Goal: Task Accomplishment & Management: Manage account settings

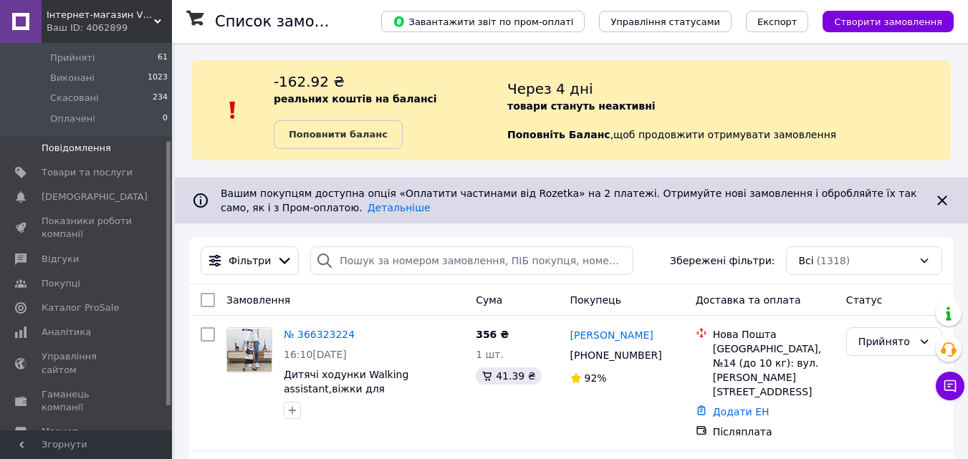
scroll to position [143, 0]
click at [82, 325] on span "Аналітика" at bounding box center [66, 331] width 49 height 13
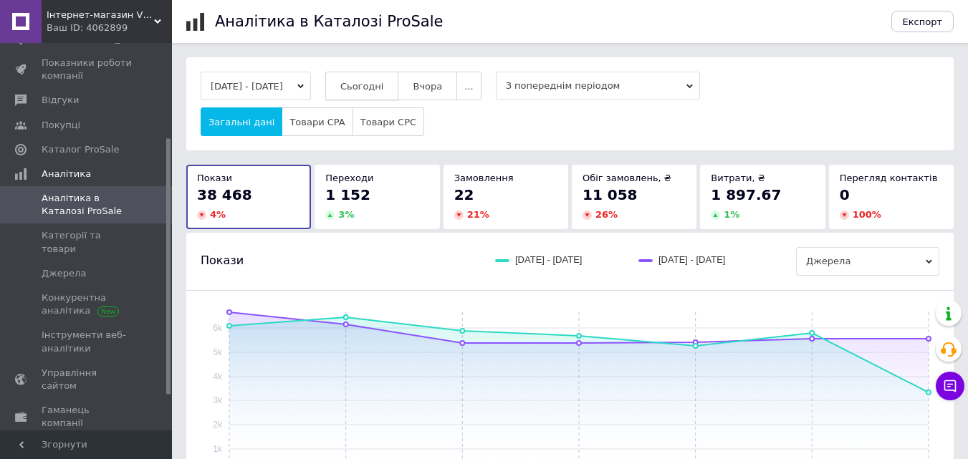
click at [384, 87] on span "Сьогодні" at bounding box center [362, 86] width 44 height 11
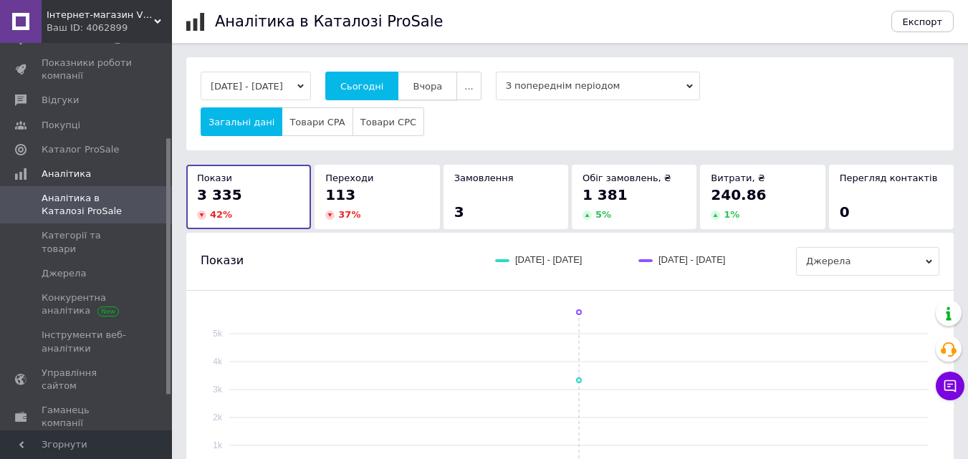
click at [443, 94] on button "Вчора" at bounding box center [427, 86] width 59 height 29
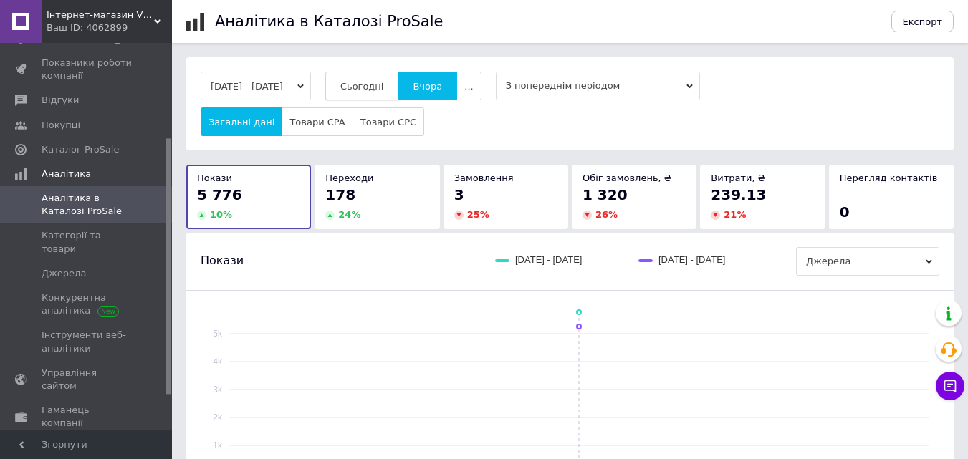
click at [389, 95] on button "Сьогодні" at bounding box center [362, 86] width 74 height 29
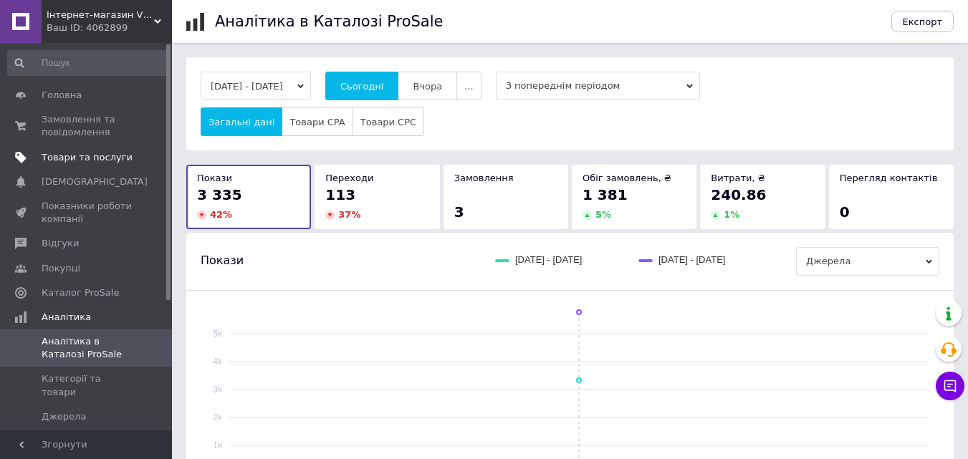
click at [99, 159] on span "Товари та послуги" at bounding box center [87, 157] width 91 height 13
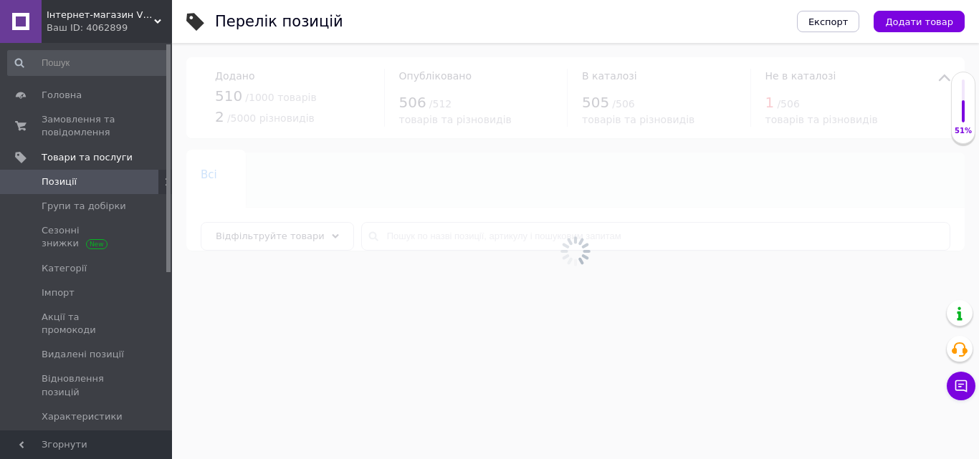
click at [100, 186] on span "Позиції" at bounding box center [87, 182] width 91 height 13
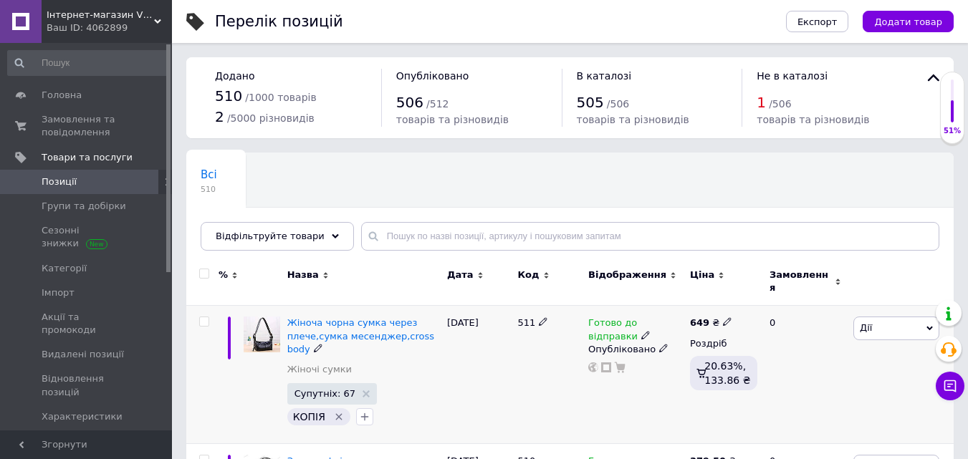
click at [334, 411] on icon "Видалити мітку" at bounding box center [338, 416] width 11 height 11
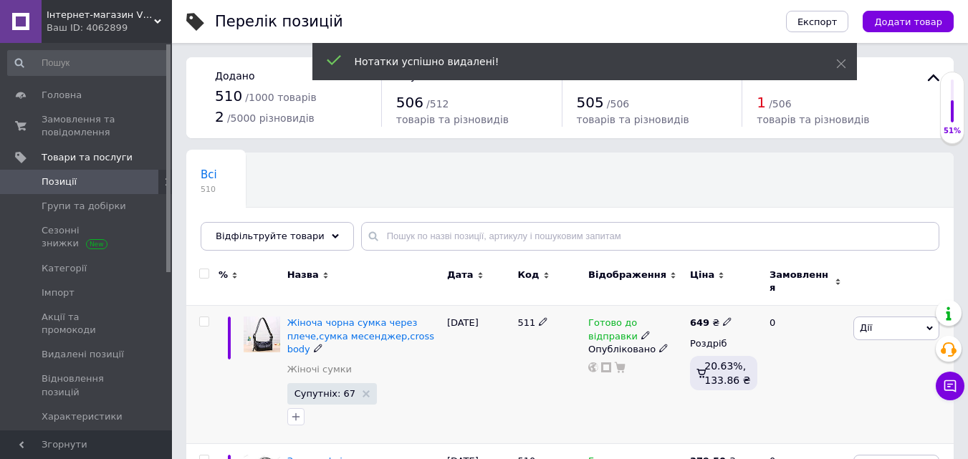
click at [337, 409] on div at bounding box center [364, 417] width 158 height 23
click at [300, 306] on div "Жіноча чорна сумка через плече,сумка месенджер,cross body Жіночі сумки Супутніх…" at bounding box center [364, 375] width 160 height 138
click at [315, 333] on span "Жіноча чорна сумка через плече,сумка месенджер,cross body" at bounding box center [360, 336] width 147 height 37
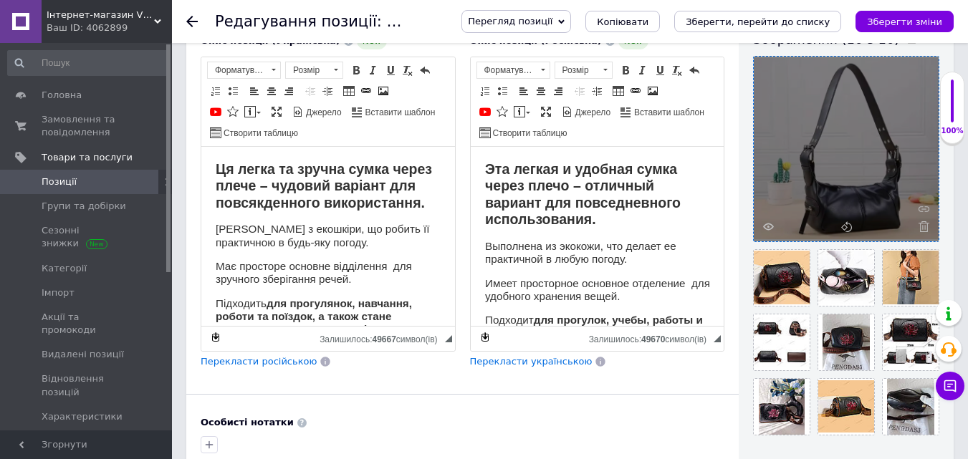
scroll to position [287, 0]
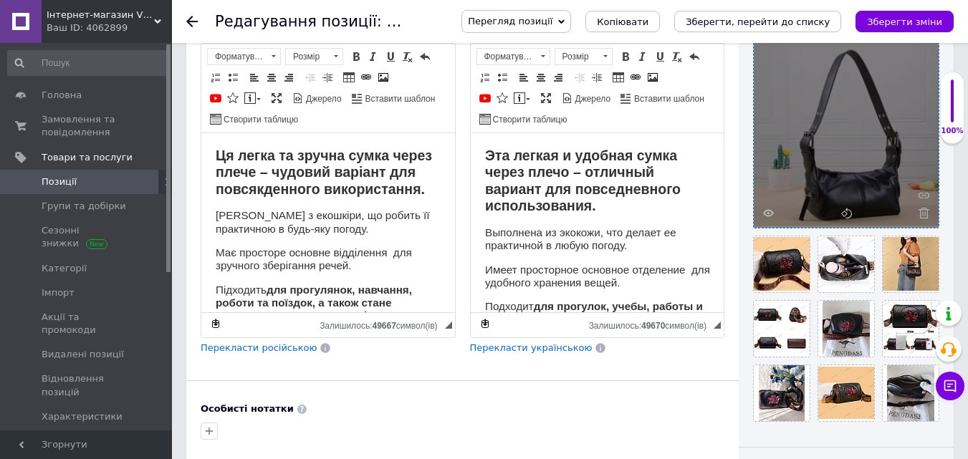
drag, startPoint x: 857, startPoint y: 171, endPoint x: 795, endPoint y: 120, distance: 79.9
click at [809, 160] on div at bounding box center [846, 135] width 185 height 185
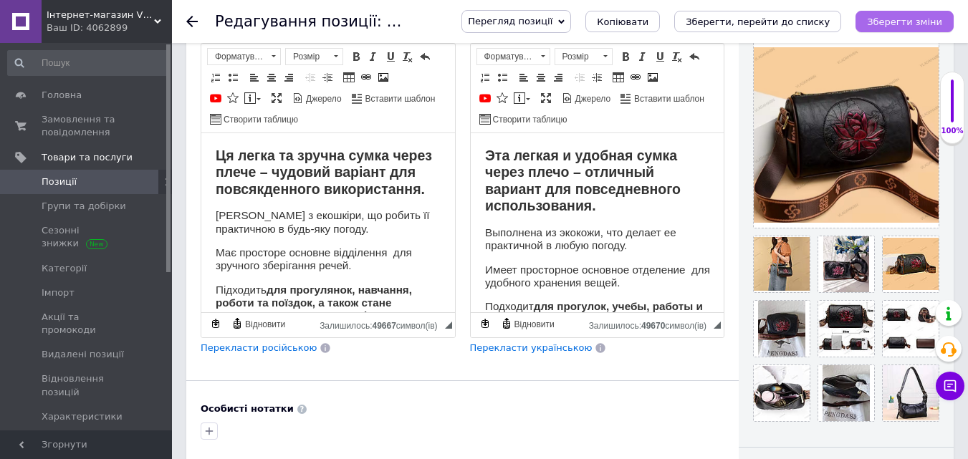
click at [891, 16] on icon "Зберегти зміни" at bounding box center [904, 21] width 75 height 11
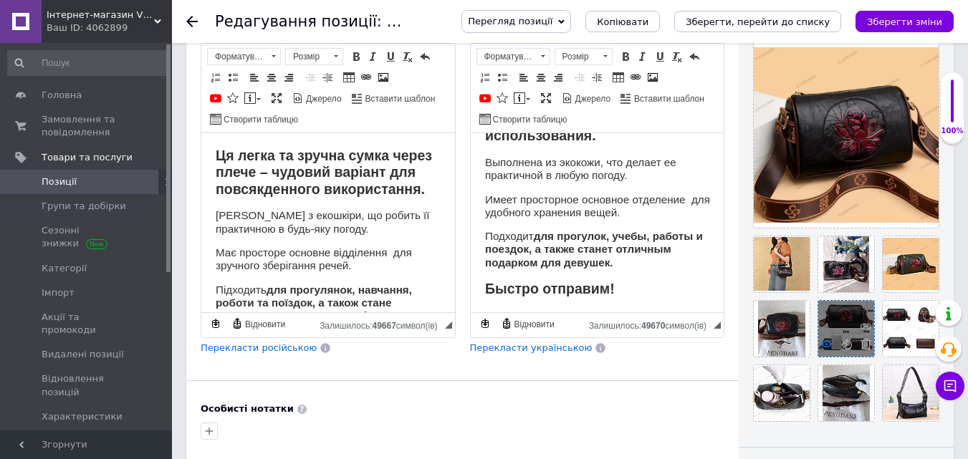
click at [826, 343] on icon at bounding box center [826, 344] width 11 height 11
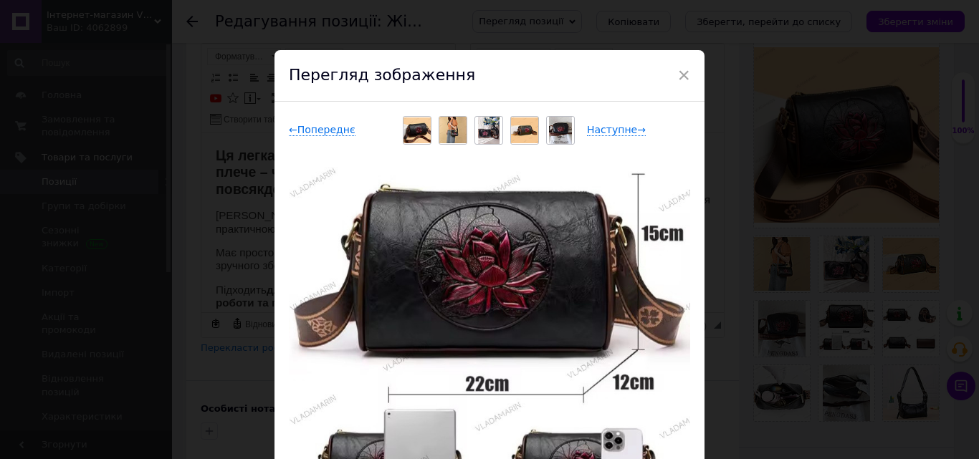
click at [728, 161] on div "× Перегляд зображення ← Попереднє Наступне → Видалити зображення Видалити всі з…" at bounding box center [489, 229] width 979 height 459
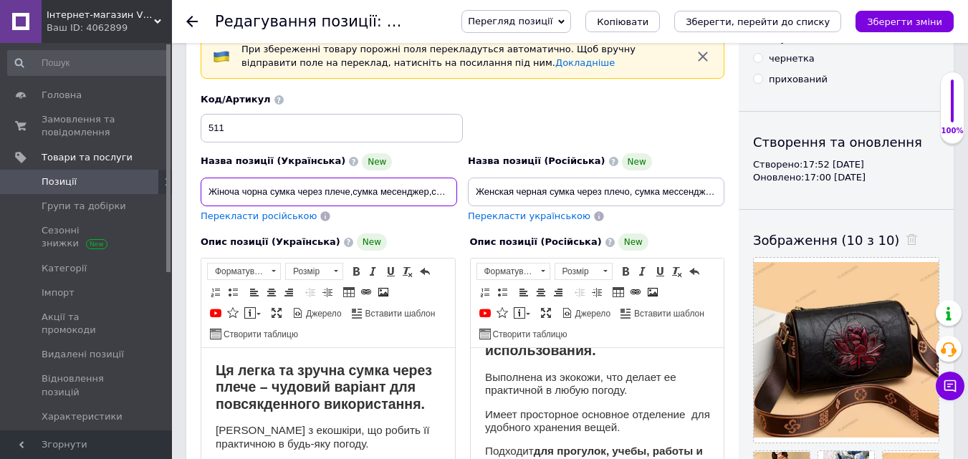
scroll to position [0, 29]
drag, startPoint x: 394, startPoint y: 193, endPoint x: 464, endPoint y: 194, distance: 70.2
click at [464, 194] on div "Назва позиції (Українська) New Жіноча чорна сумка через плече,сумка месенджер,c…" at bounding box center [463, 158] width 535 height 140
click at [459, 196] on div "Назва позиції (Українська) New Жіноча чорна сумка через плече,сумка месенджер,c…" at bounding box center [329, 188] width 267 height 81
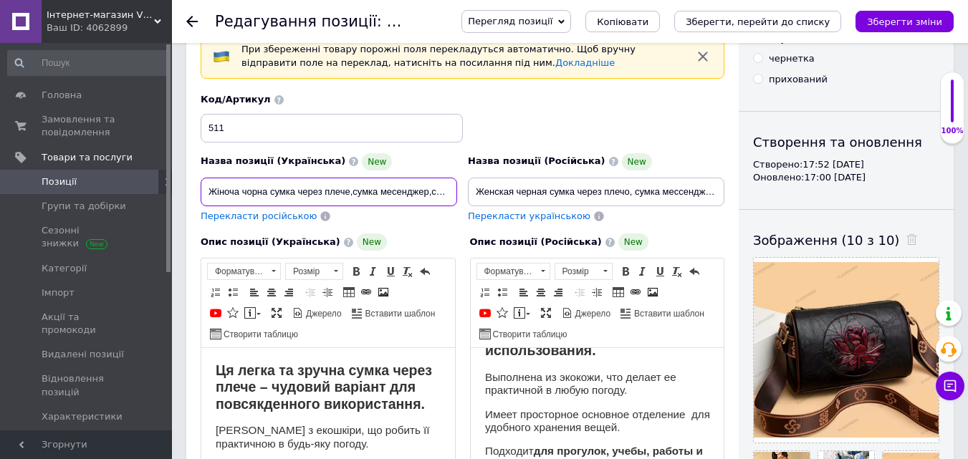
click at [267, 192] on input "Жіноча чорна сумка через плече,сумка месенджер,cross body" at bounding box center [329, 192] width 257 height 29
type input "Жіноча сумка через плече,сумка месенджер,cross body"
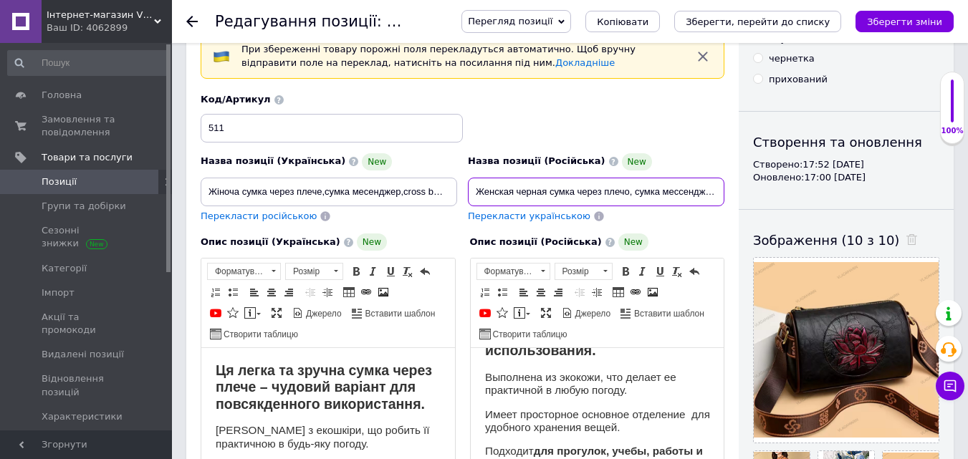
click at [546, 193] on input "Женская черная сумка через плечо, сумка мессенджер, cross body" at bounding box center [596, 192] width 257 height 29
drag, startPoint x: 711, startPoint y: 196, endPoint x: 738, endPoint y: 191, distance: 27.1
click at [738, 191] on div "Основна інформація При збереженні товару порожні поля перекладуться автоматично…" at bounding box center [462, 462] width 553 height 952
click at [720, 190] on input "Женская сумка через плечо, сумка мессенджер, cross body" at bounding box center [596, 192] width 257 height 29
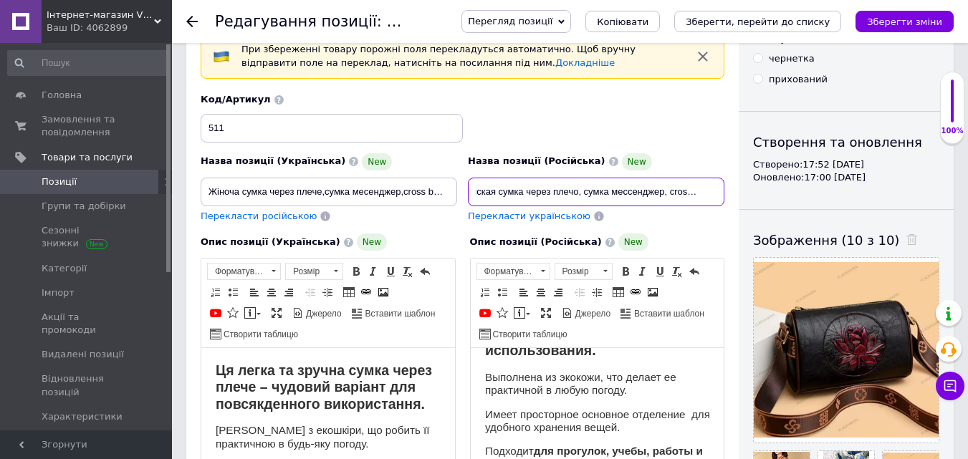
click at [718, 194] on input "Женская сумка через плечо, сумка мессенджер, cross body" at bounding box center [596, 192] width 257 height 29
type input "Женская сумка через плечо, сумка мессенджер, cross body"
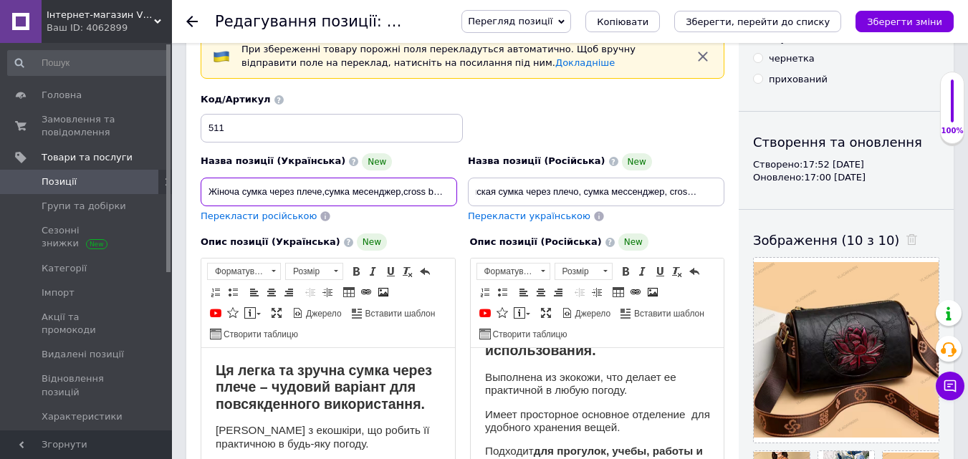
click at [437, 199] on input "Жіноча сумка через плече,сумка месенджер,cross body" at bounding box center [329, 192] width 257 height 29
drag, startPoint x: 448, startPoint y: 196, endPoint x: 465, endPoint y: 194, distance: 17.3
click at [465, 194] on div "Назва позиції (Українська) New Жіноча сумка через плече,сумка месенджер,cross b…" at bounding box center [463, 158] width 535 height 140
click at [459, 191] on div "Назва позиції (Українська) New Жіноча сумка через плече,сумка месенджер,cross b…" at bounding box center [329, 188] width 267 height 81
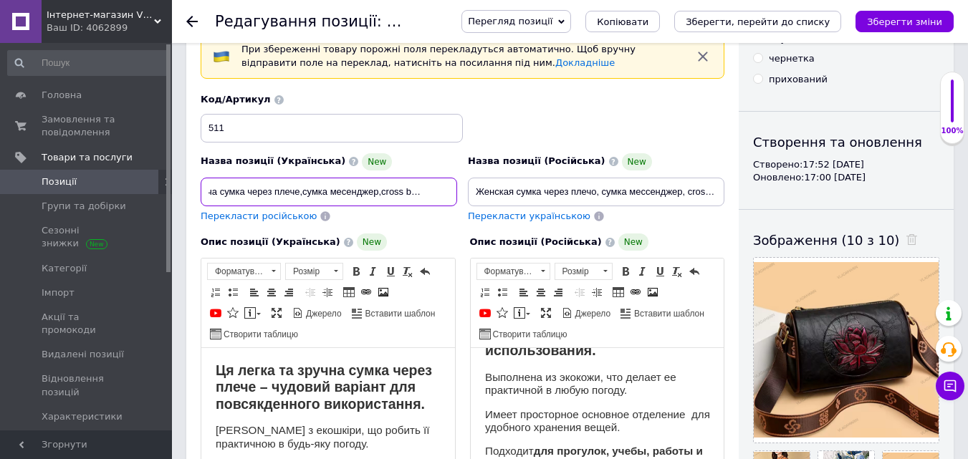
scroll to position [0, 28]
type input "Жіноча сумка через плече,сумка месенджер,cross body,чорна"
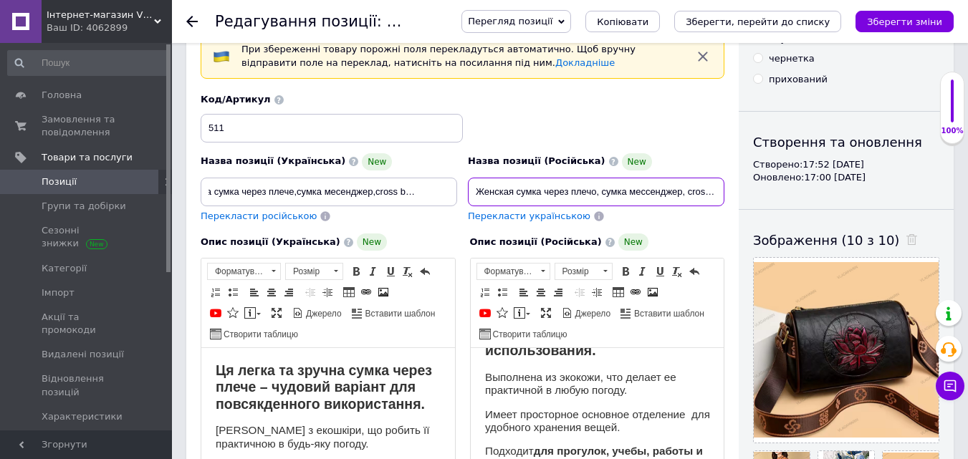
scroll to position [0, 18]
drag, startPoint x: 708, startPoint y: 190, endPoint x: 728, endPoint y: 191, distance: 19.4
click at [728, 191] on div "Назва позиції (Російська) New Женская сумка через плечо, сумка мессенджер, cros…" at bounding box center [596, 188] width 267 height 81
drag, startPoint x: 728, startPoint y: 191, endPoint x: 716, endPoint y: 190, distance: 11.5
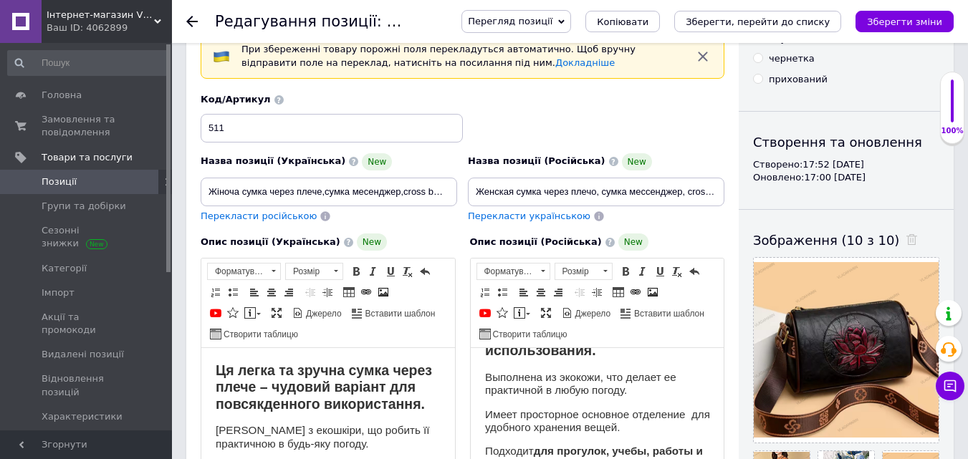
click at [725, 191] on div "Назва позиції (Російська) New Женская сумка через плечо, сумка мессенджер, cros…" at bounding box center [596, 188] width 267 height 81
click at [715, 190] on input "Женская сумка через плечо, сумка мессенджер, cross body" at bounding box center [596, 192] width 257 height 29
drag, startPoint x: 715, startPoint y: 189, endPoint x: 725, endPoint y: 189, distance: 10.0
click at [735, 190] on div "Основна інформація При збереженні товару порожні поля перекладуться автоматично…" at bounding box center [462, 462] width 553 height 952
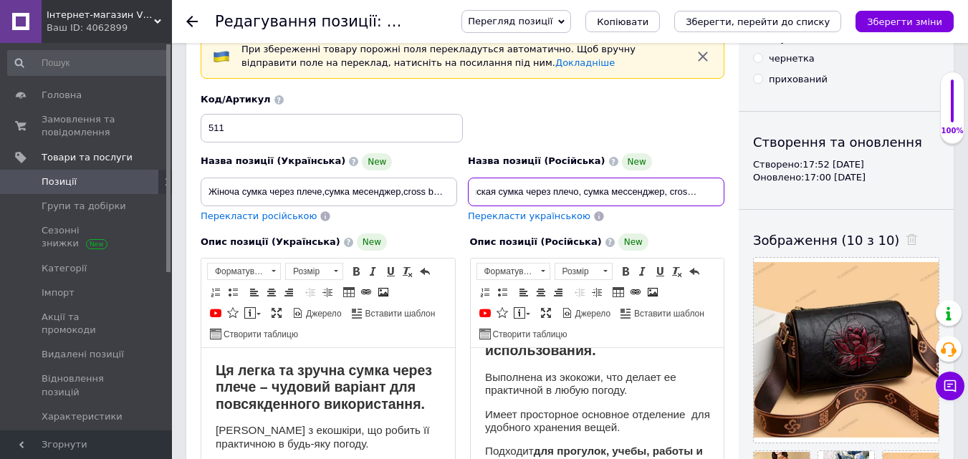
click at [714, 190] on input "Женская сумка через плечо, сумка мессенджер, cross body" at bounding box center [596, 192] width 257 height 29
click at [718, 189] on input "Женская сумка через плечо, сумка мессенджер, cross body," at bounding box center [596, 192] width 257 height 29
type input "Женская сумка через плечо, сумка мессенджер, cross body,чёрная"
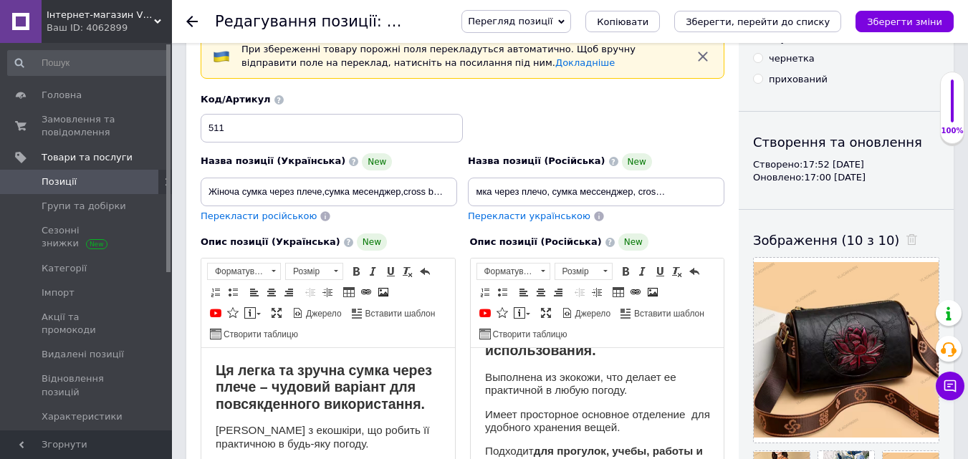
drag, startPoint x: 932, startPoint y: 18, endPoint x: 828, endPoint y: 177, distance: 190.1
click at [932, 19] on icon "Зберегти зміни" at bounding box center [904, 21] width 75 height 11
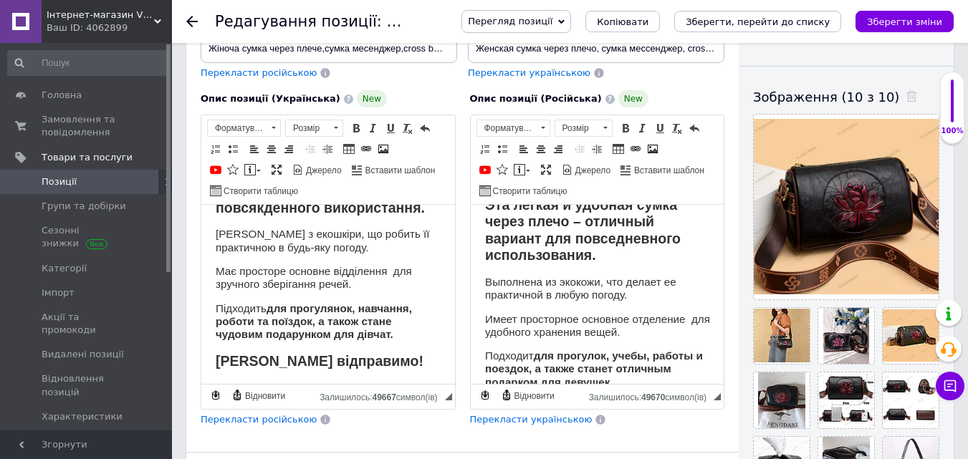
scroll to position [0, 0]
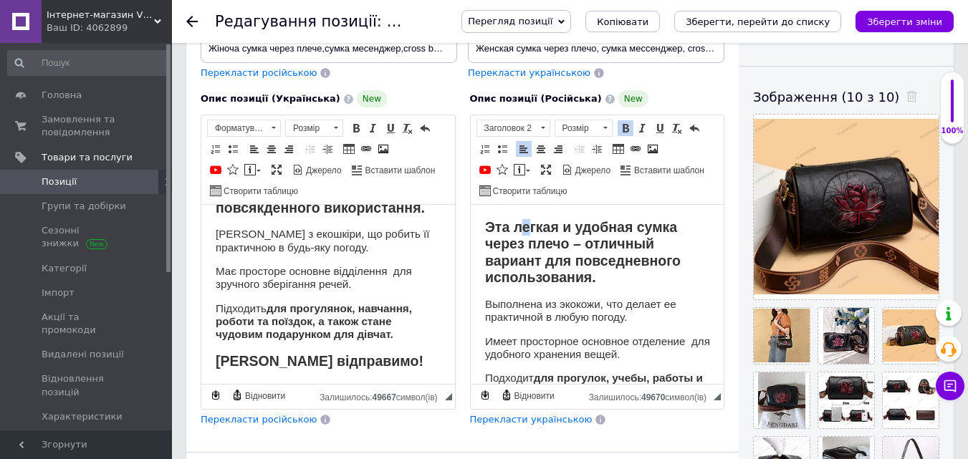
click at [528, 223] on strong "Эта легкая и удобная сумка через плечо – отличный вариант для повседневного исп…" at bounding box center [583, 252] width 196 height 66
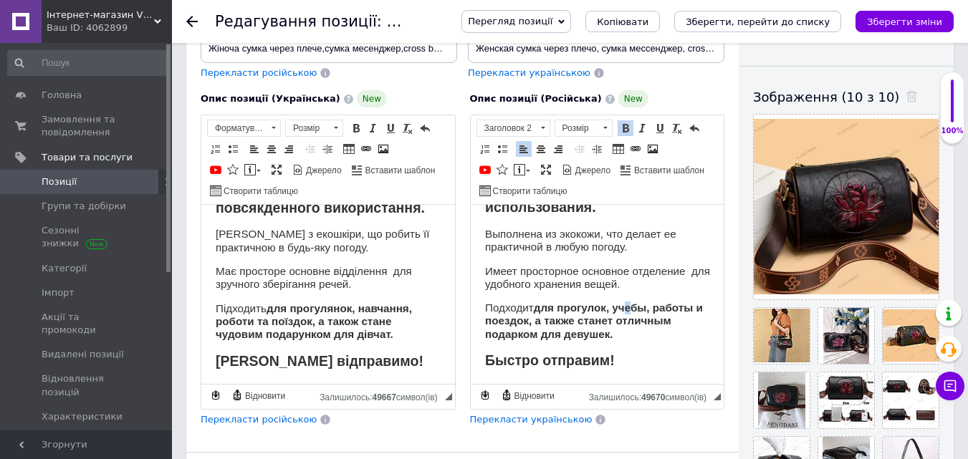
drag, startPoint x: 627, startPoint y: 309, endPoint x: 634, endPoint y: 310, distance: 7.2
click at [634, 310] on strong "для прогулок, учебы, работы и поездок, а также станет отличным подарком для дев…" at bounding box center [594, 321] width 218 height 39
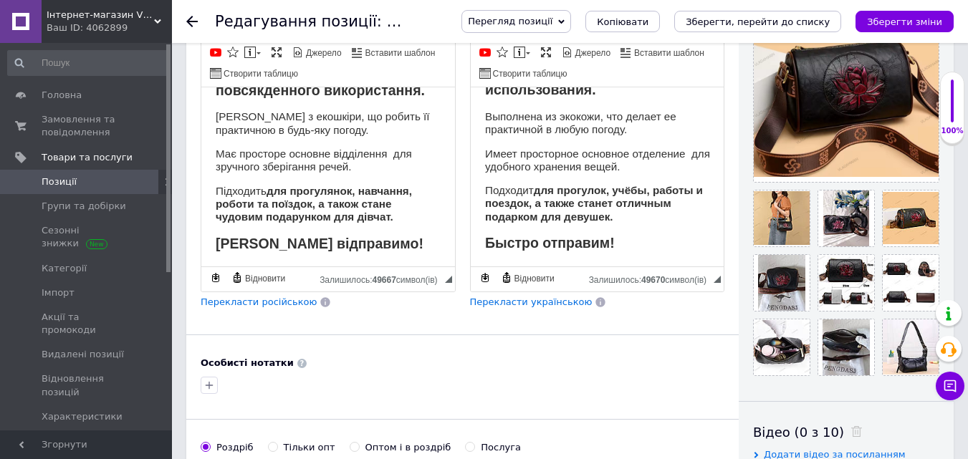
scroll to position [358, 0]
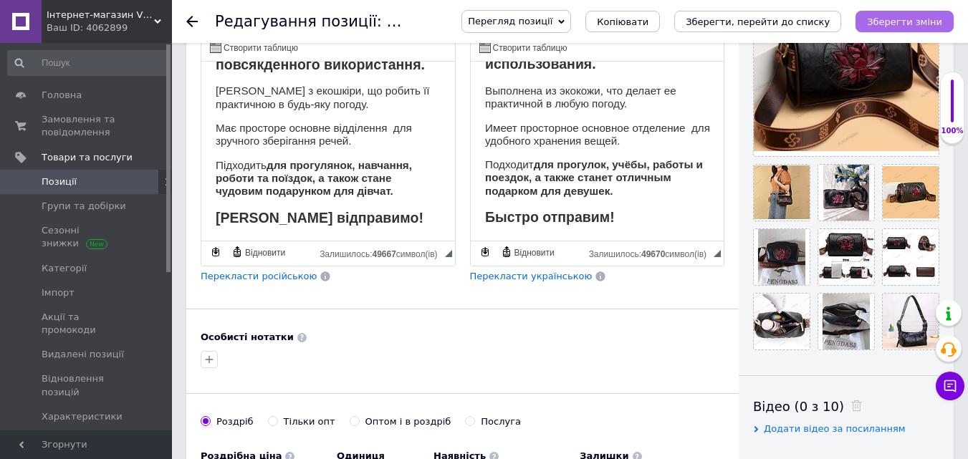
click at [892, 19] on icon "Зберегти зміни" at bounding box center [904, 21] width 75 height 11
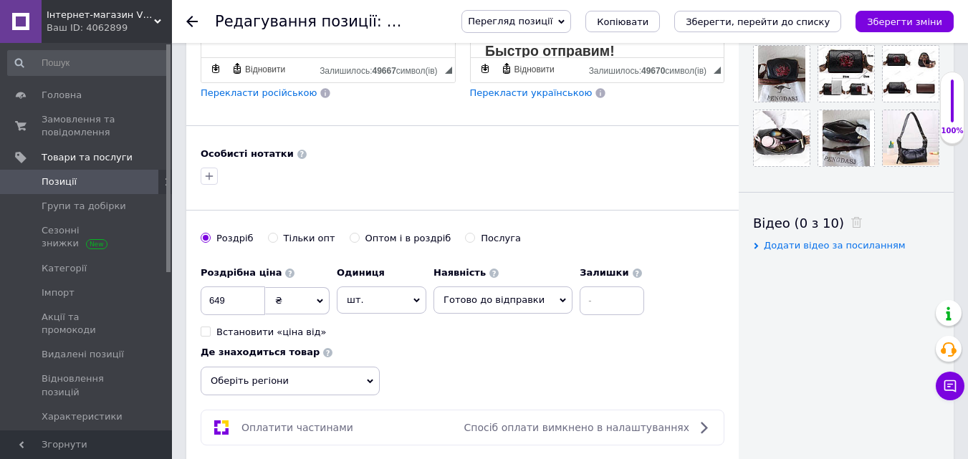
scroll to position [573, 0]
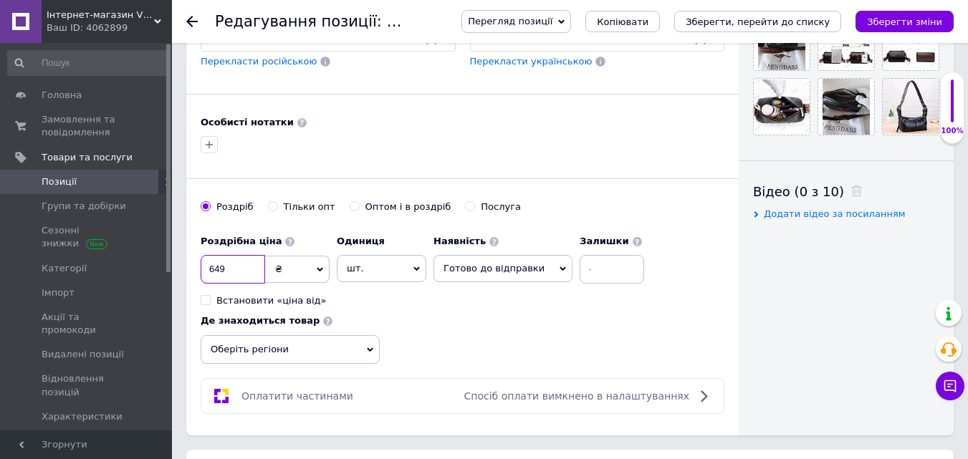
click at [252, 267] on input "649" at bounding box center [233, 269] width 65 height 29
type input "6"
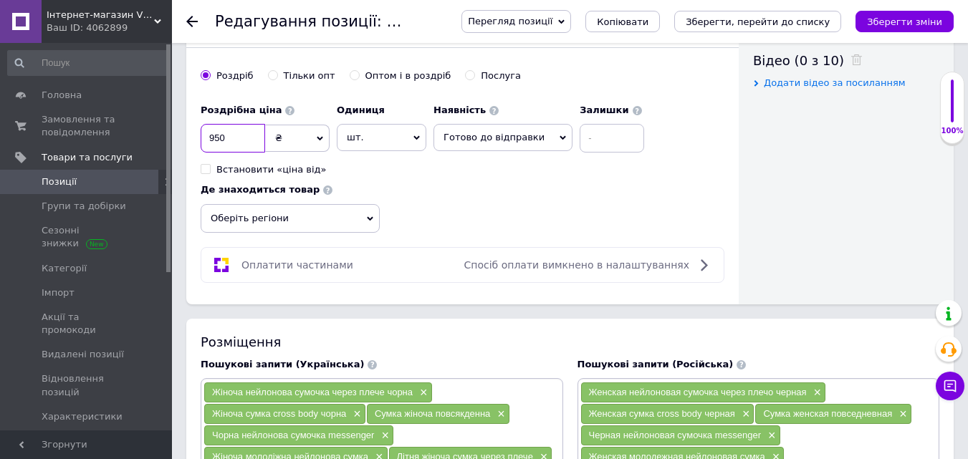
scroll to position [717, 0]
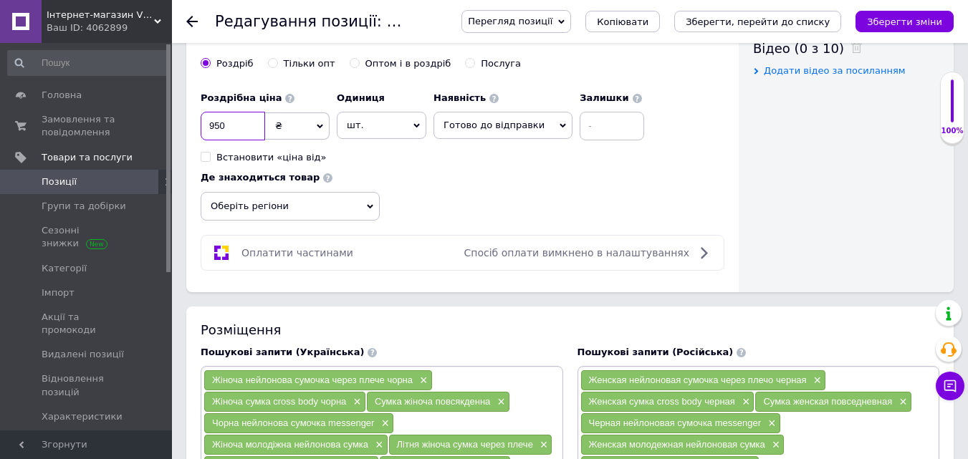
type input "950"
click at [369, 207] on icon at bounding box center [370, 206] width 6 height 4
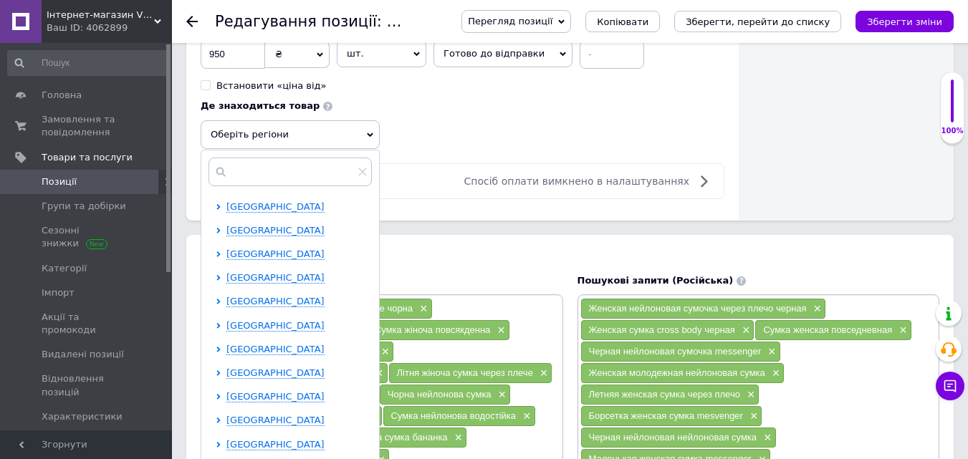
scroll to position [860, 0]
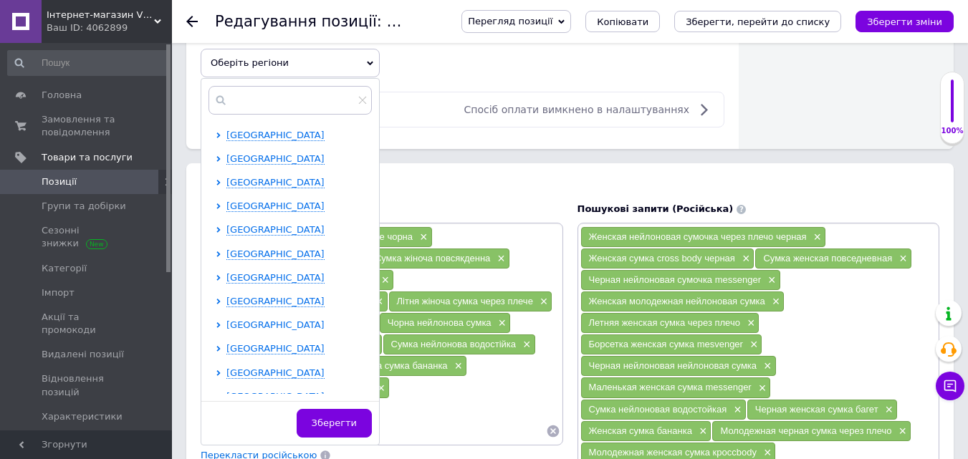
click at [278, 326] on span "[GEOGRAPHIC_DATA]" at bounding box center [276, 325] width 98 height 11
click at [255, 350] on span "[GEOGRAPHIC_DATA]" at bounding box center [301, 348] width 98 height 11
checkbox input "true"
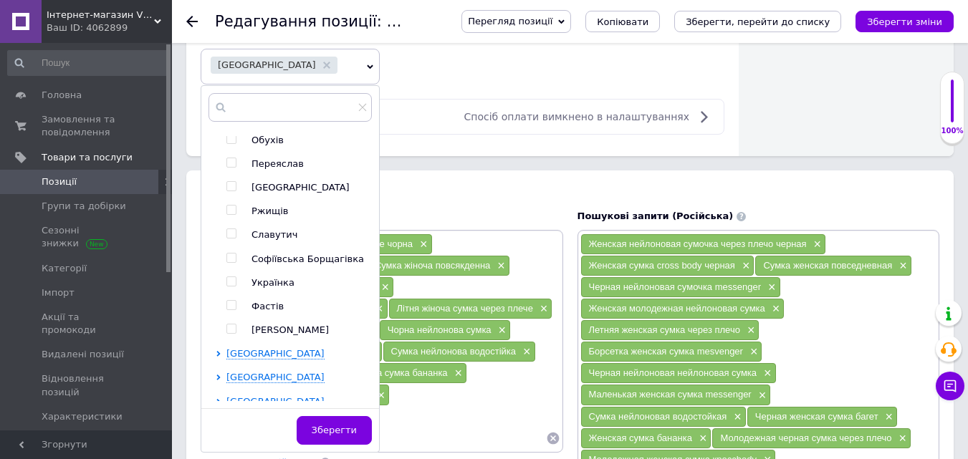
scroll to position [645, 0]
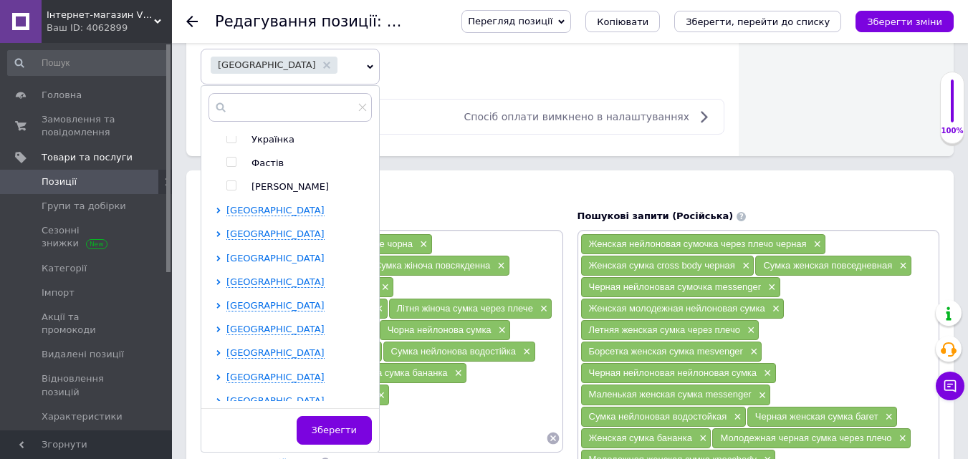
click at [274, 264] on span "[GEOGRAPHIC_DATA]" at bounding box center [276, 258] width 98 height 11
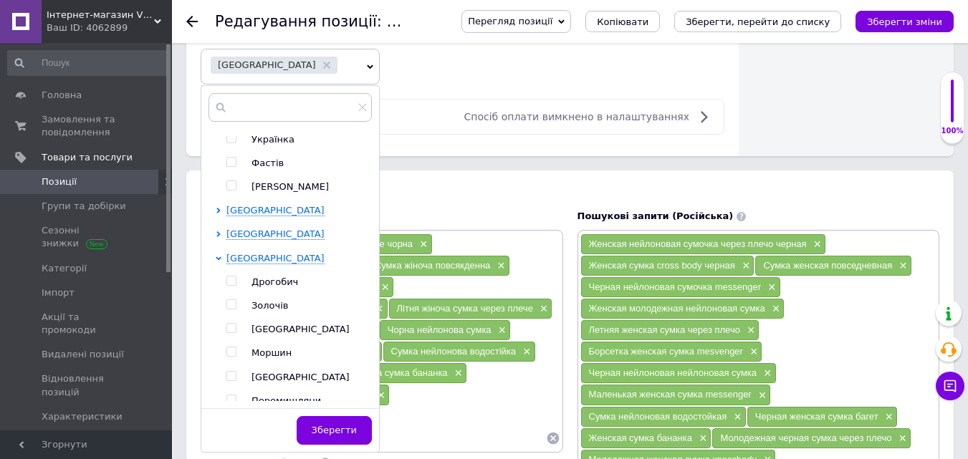
click at [228, 333] on input "checkbox" at bounding box center [231, 328] width 9 height 9
checkbox input "true"
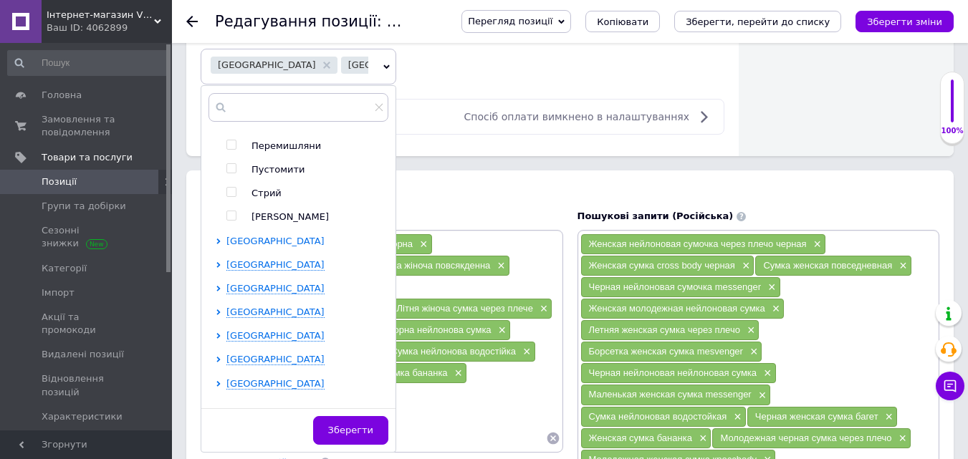
scroll to position [932, 0]
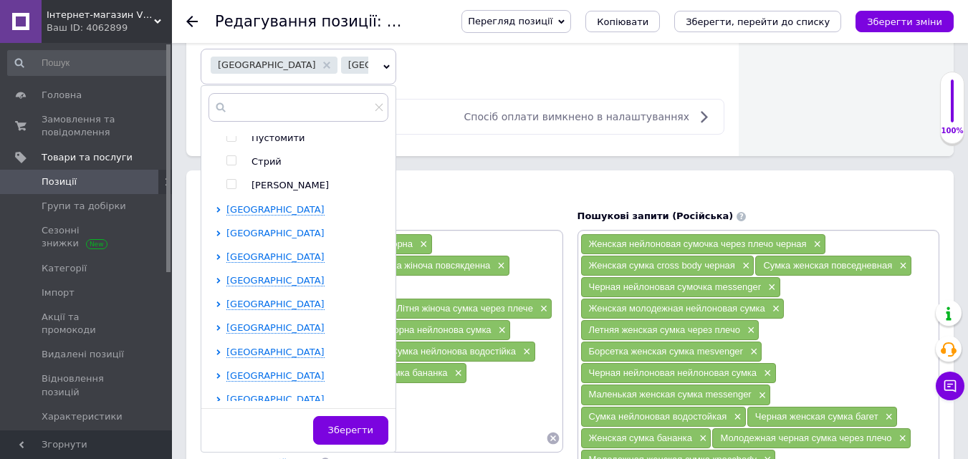
click at [270, 239] on span "[GEOGRAPHIC_DATA]" at bounding box center [276, 233] width 98 height 11
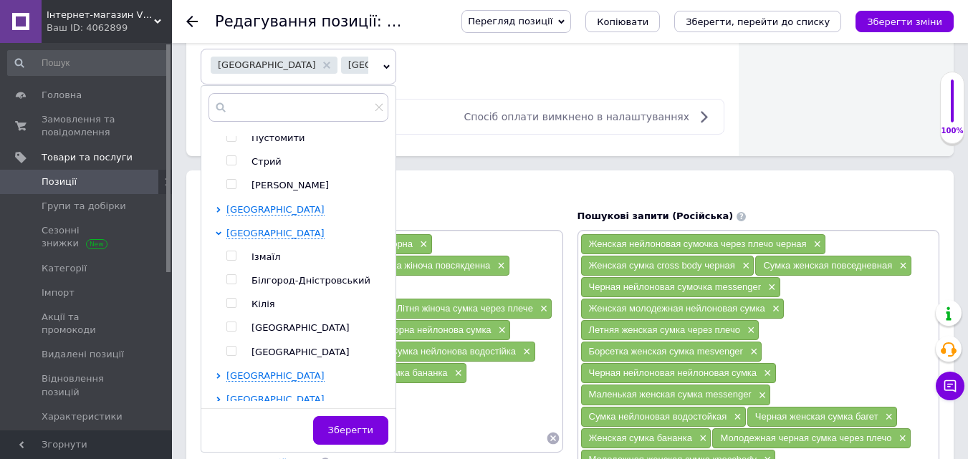
click at [231, 332] on input "checkbox" at bounding box center [231, 327] width 9 height 9
checkbox input "true"
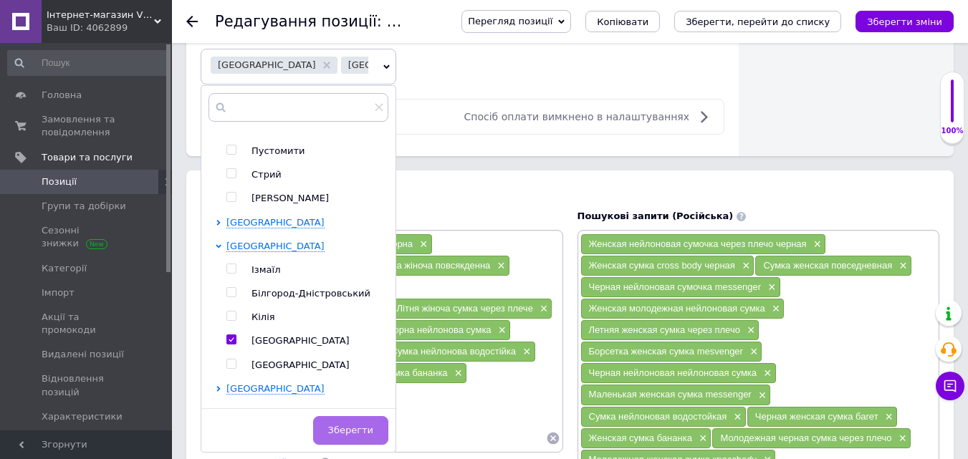
click at [345, 436] on span "Зберегти" at bounding box center [350, 430] width 45 height 11
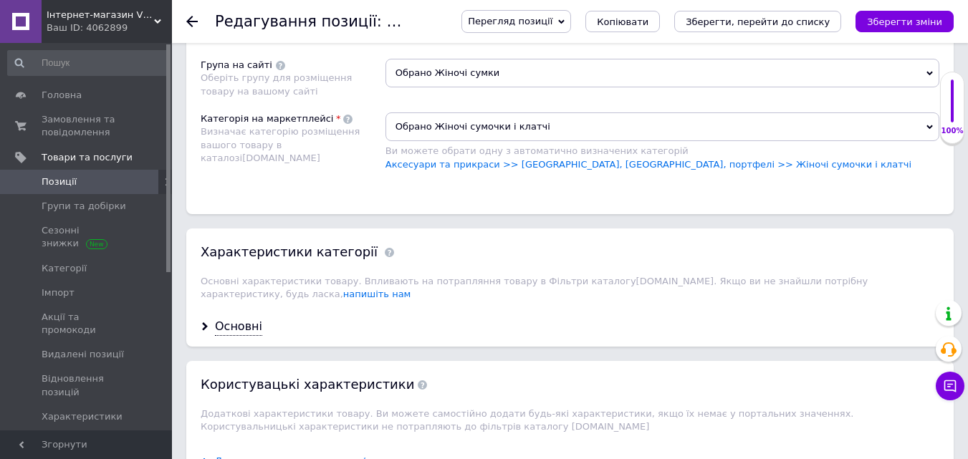
scroll to position [1362, 0]
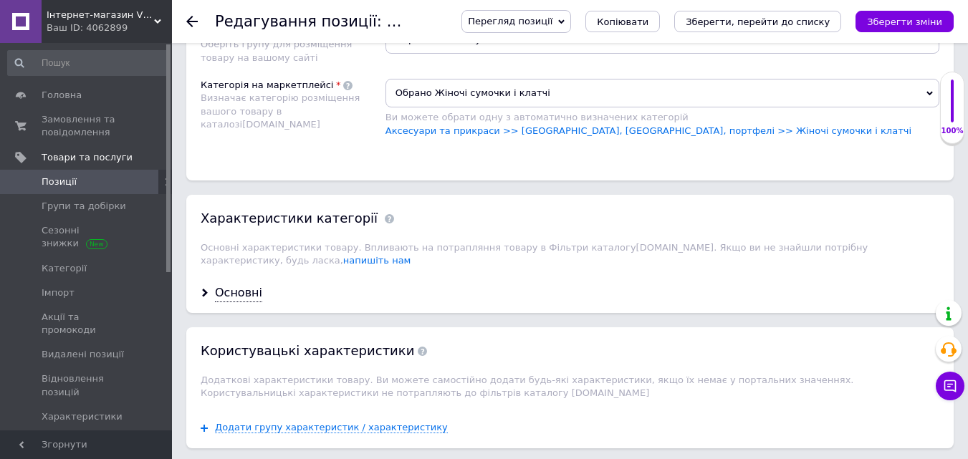
drag, startPoint x: 246, startPoint y: 285, endPoint x: 294, endPoint y: 285, distance: 48.0
click at [248, 285] on div "Основні" at bounding box center [238, 293] width 47 height 16
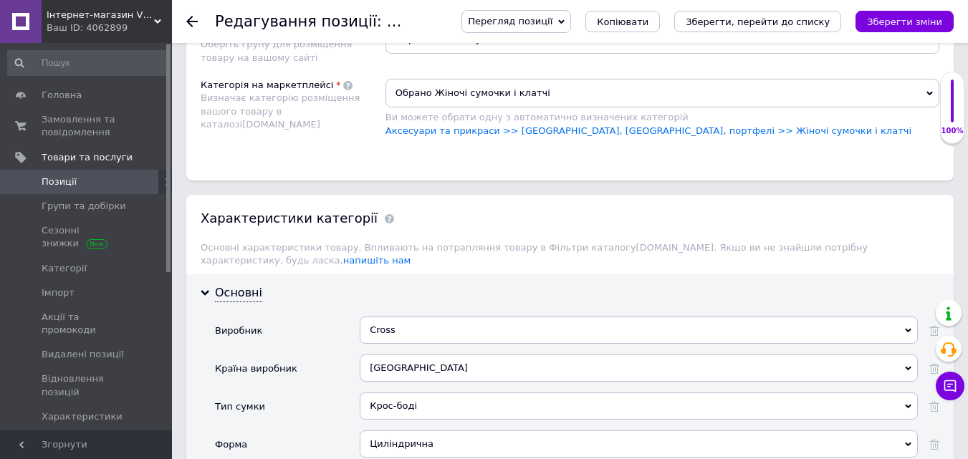
scroll to position [1434, 0]
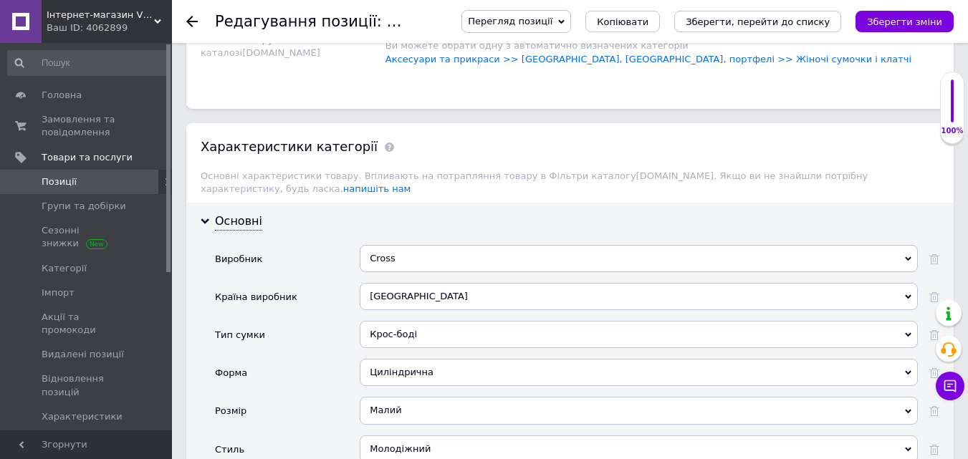
click at [928, 252] on div at bounding box center [929, 264] width 22 height 38
click at [931, 254] on use at bounding box center [935, 259] width 10 height 10
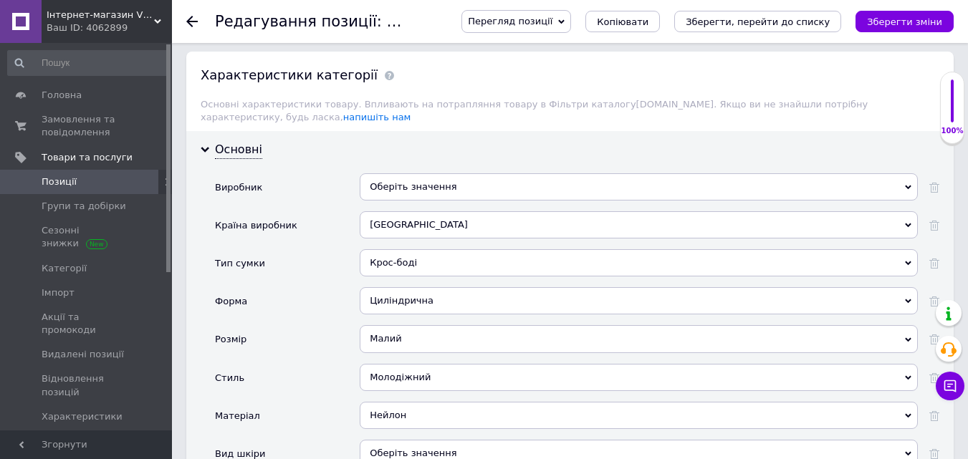
click at [906, 287] on div "Циліндрична" at bounding box center [639, 300] width 558 height 27
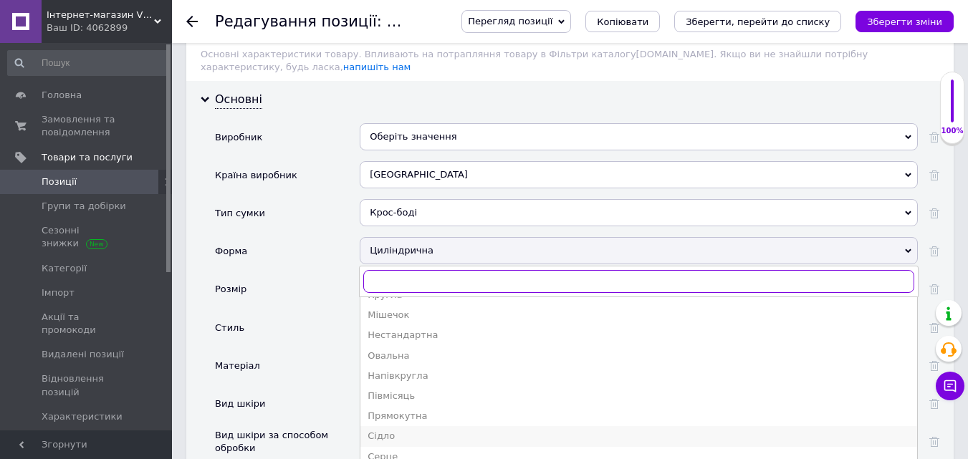
scroll to position [1577, 0]
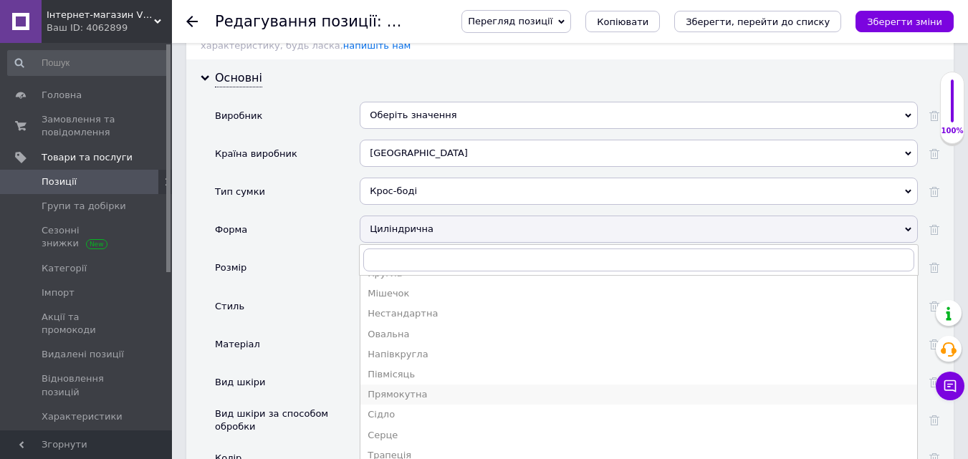
click at [415, 388] on div "Прямокутна" at bounding box center [639, 394] width 543 height 13
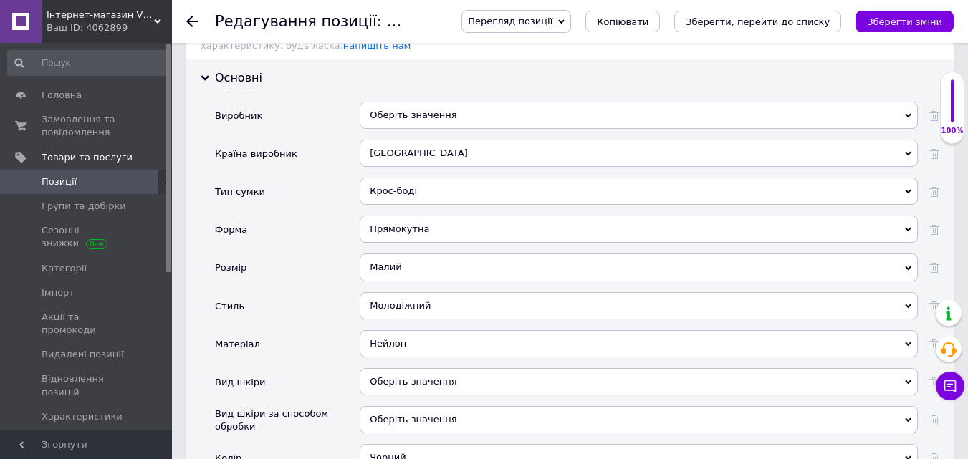
click at [535, 330] on div "Нейлон" at bounding box center [639, 343] width 558 height 27
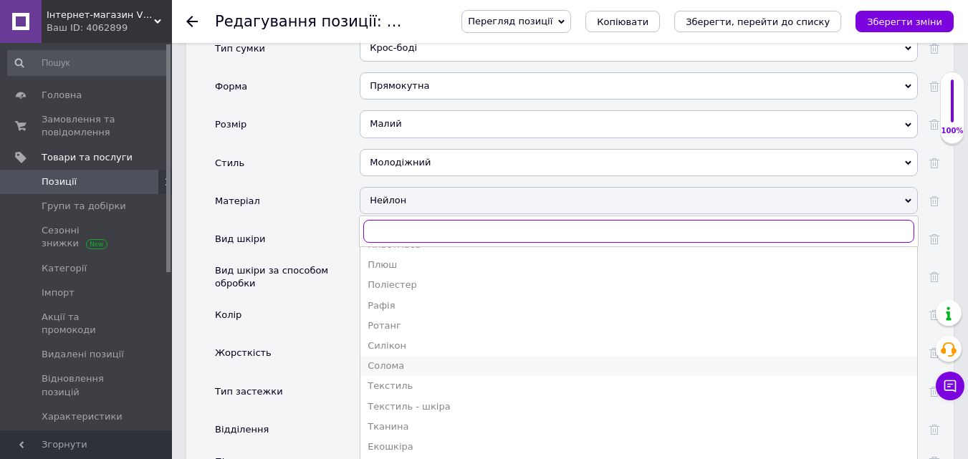
scroll to position [1792, 0]
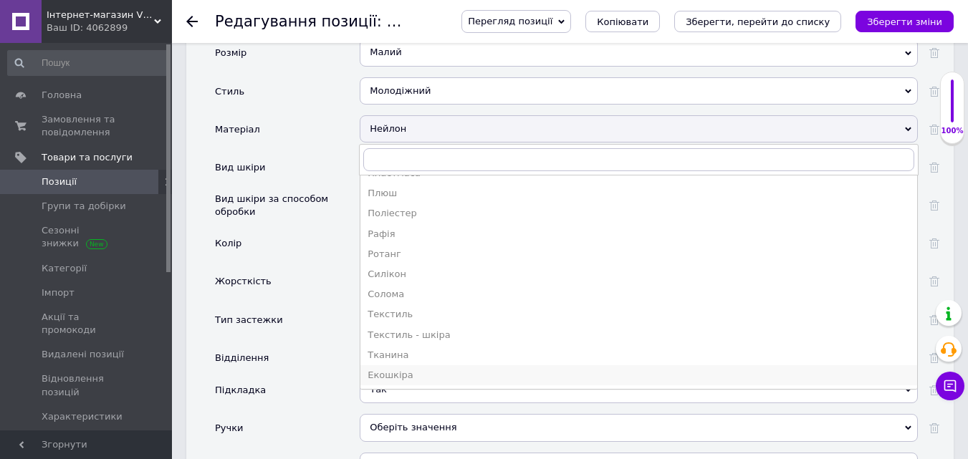
click at [405, 369] on div "Екошкіра" at bounding box center [639, 375] width 543 height 13
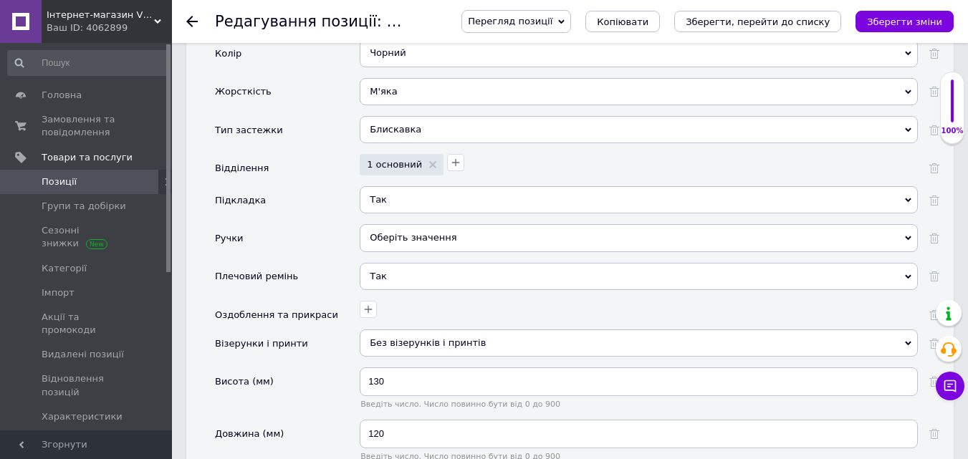
scroll to position [2007, 0]
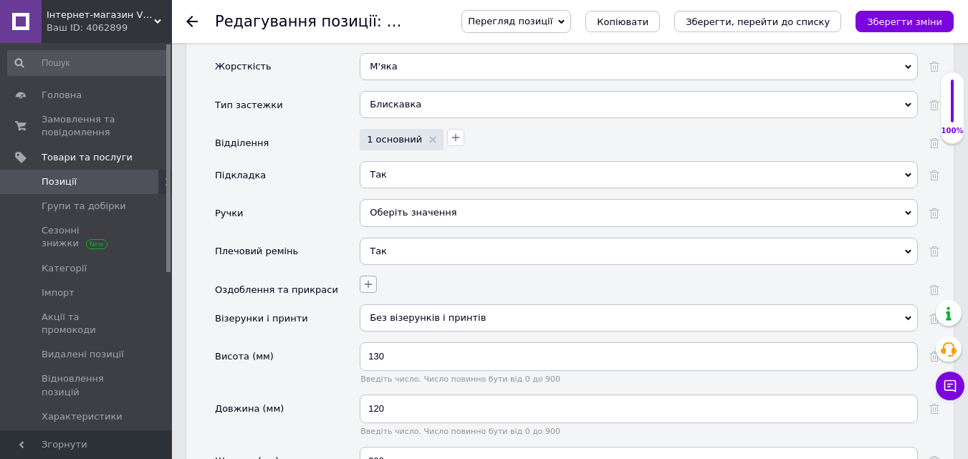
click at [363, 279] on icon "button" at bounding box center [368, 284] width 11 height 11
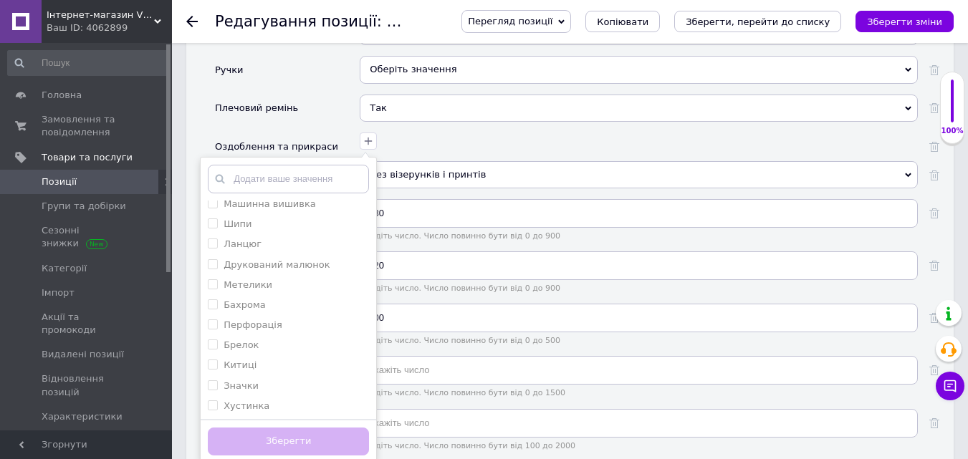
scroll to position [2222, 0]
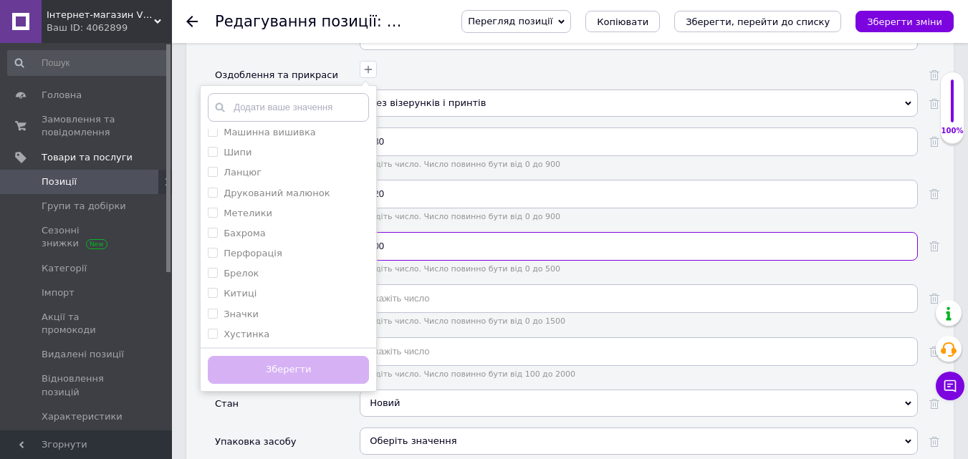
click at [573, 244] on input "200" at bounding box center [639, 246] width 558 height 29
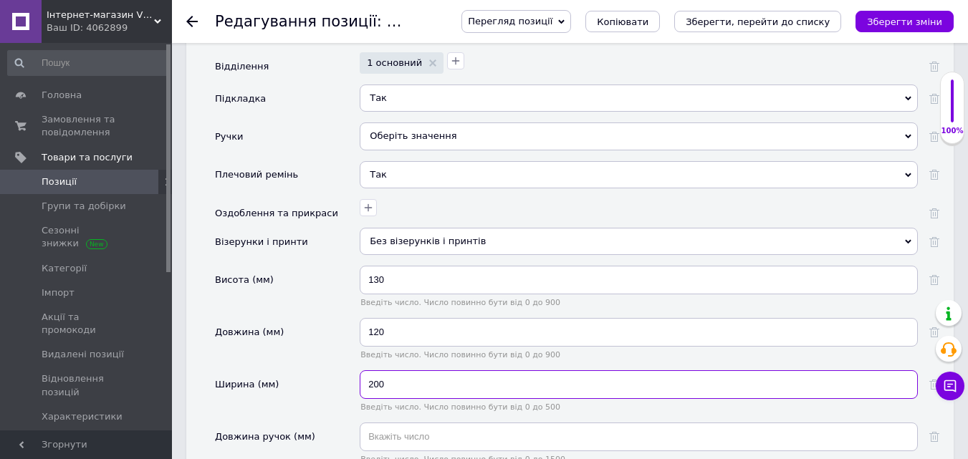
scroll to position [2079, 0]
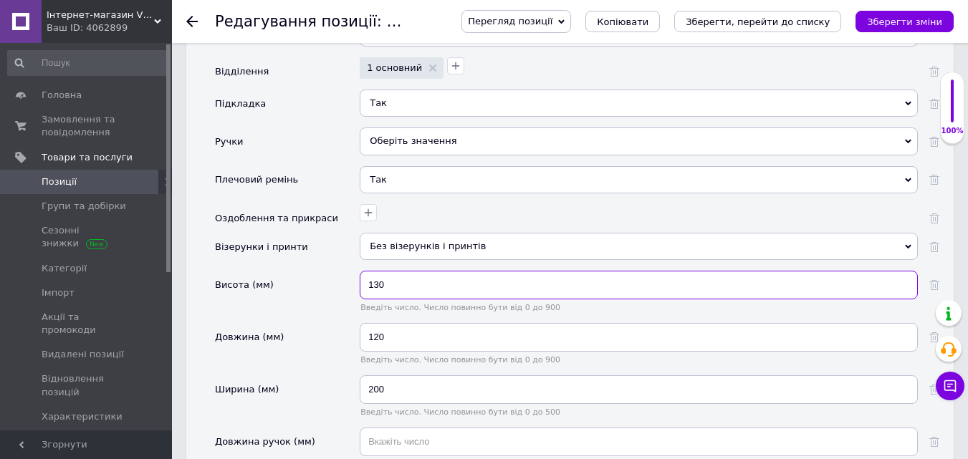
click at [378, 275] on input "130" at bounding box center [639, 285] width 558 height 29
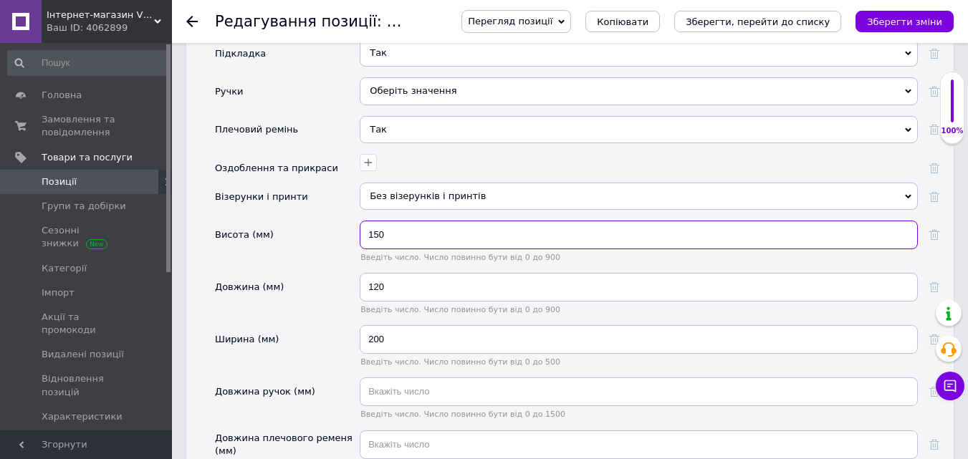
scroll to position [2150, 0]
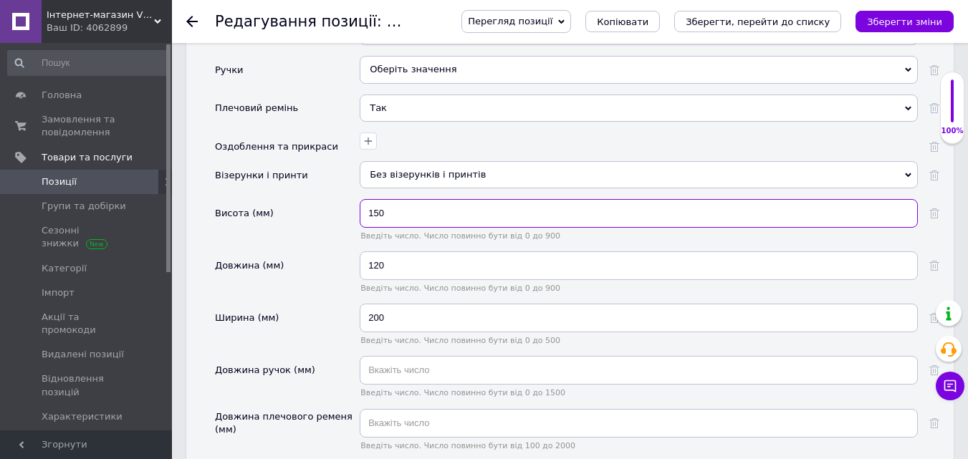
type input "150"
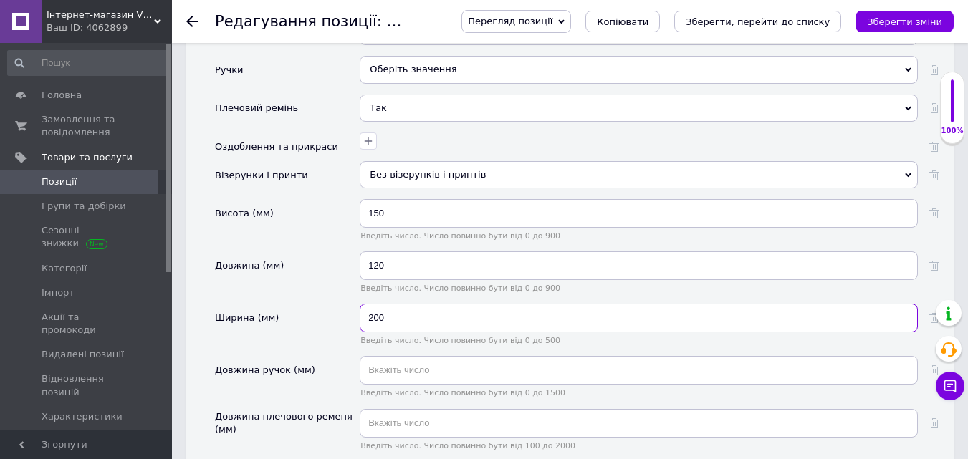
click at [415, 307] on input "200" at bounding box center [639, 318] width 558 height 29
click at [381, 309] on input "200" at bounding box center [639, 318] width 558 height 29
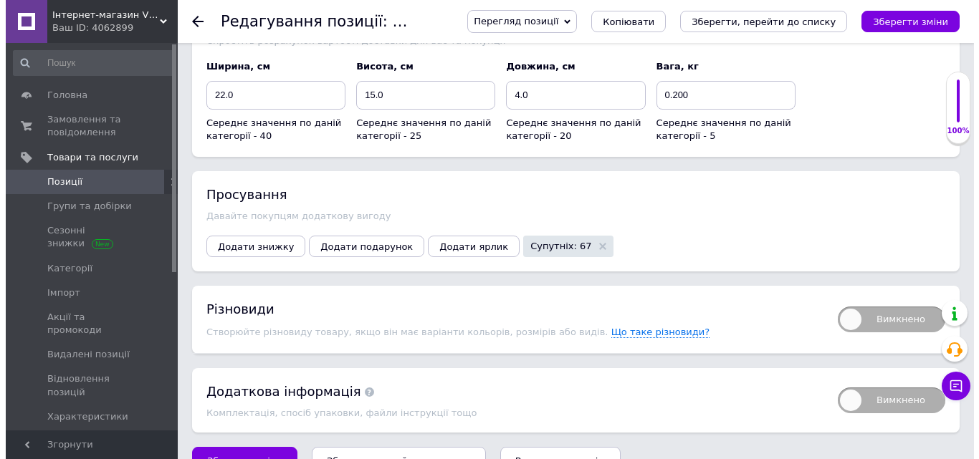
scroll to position [2930, 0]
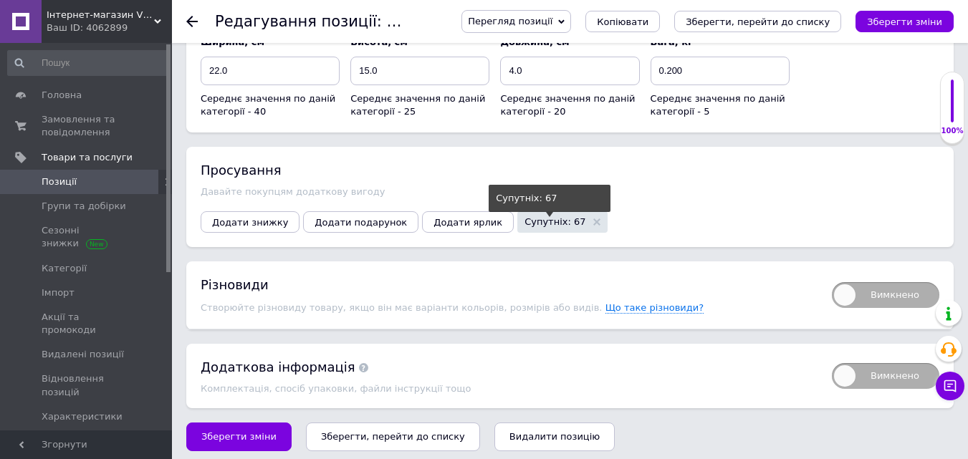
type input "220"
click at [525, 219] on span "Супутніх: 67" at bounding box center [555, 221] width 61 height 9
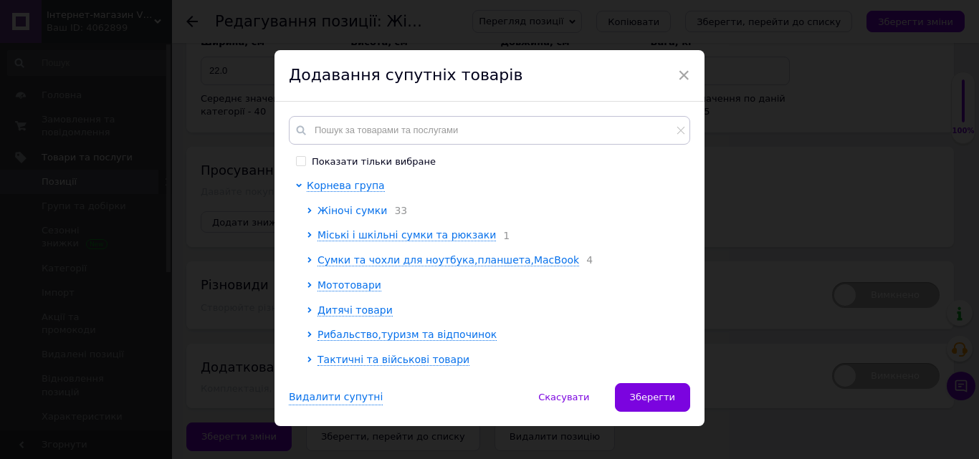
click at [323, 209] on span "Жіночі сумки" at bounding box center [353, 210] width 70 height 11
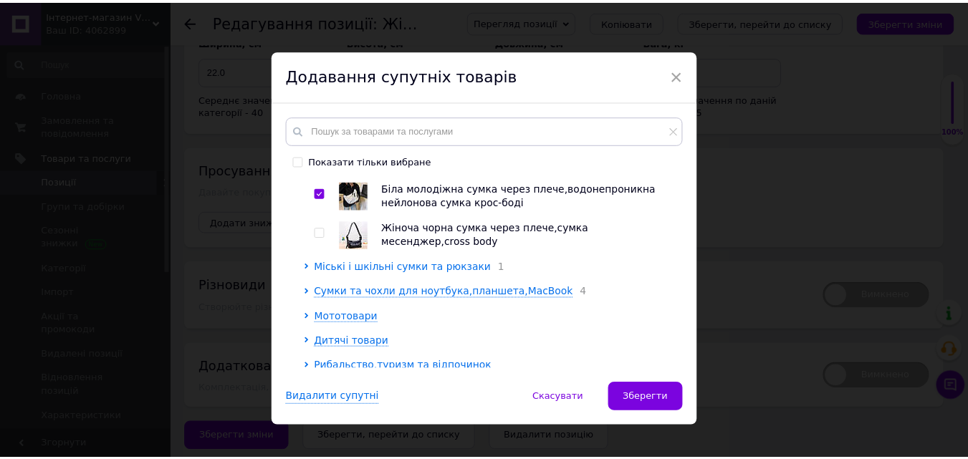
scroll to position [1219, 0]
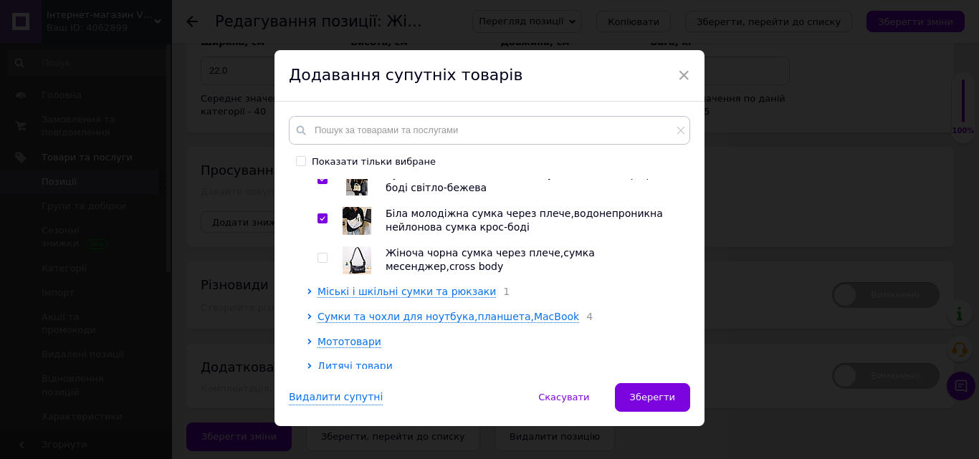
click at [319, 254] on input "checkbox" at bounding box center [322, 258] width 9 height 9
checkbox input "true"
drag, startPoint x: 662, startPoint y: 401, endPoint x: 640, endPoint y: 424, distance: 32.5
click at [664, 398] on span "Зберегти" at bounding box center [652, 397] width 45 height 11
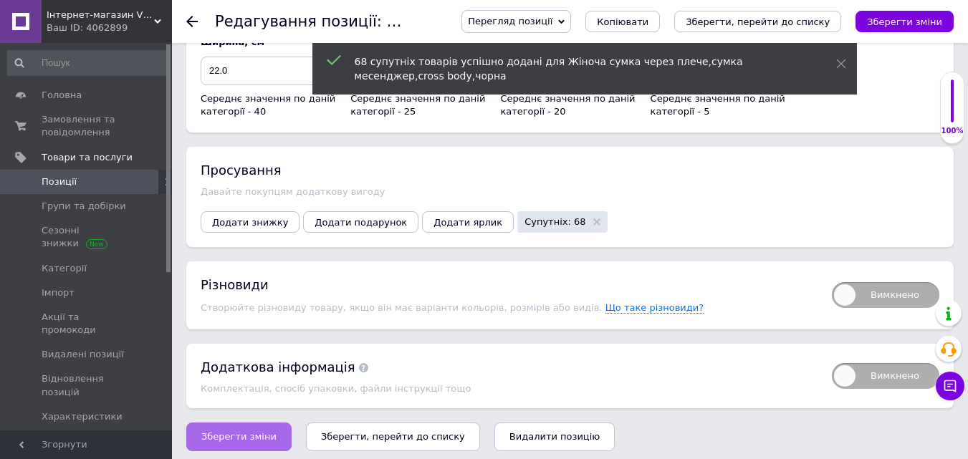
click at [249, 423] on button "Зберегти зміни" at bounding box center [238, 437] width 105 height 29
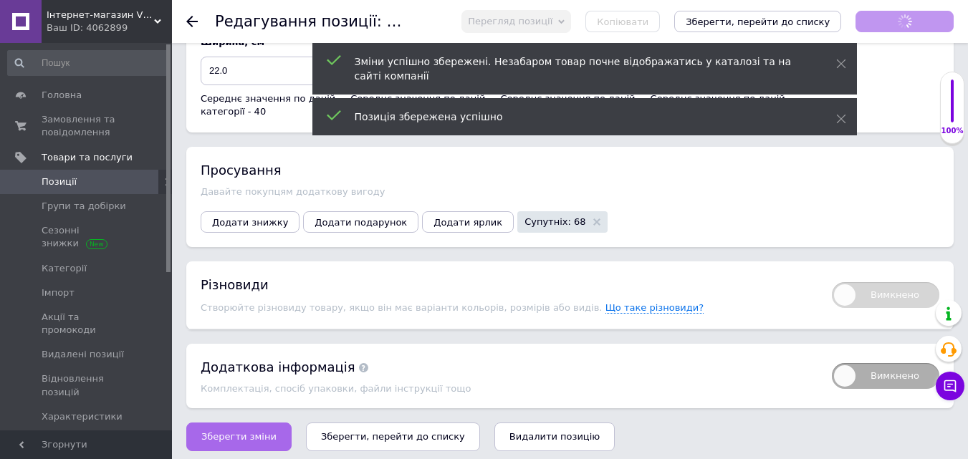
scroll to position [53, 0]
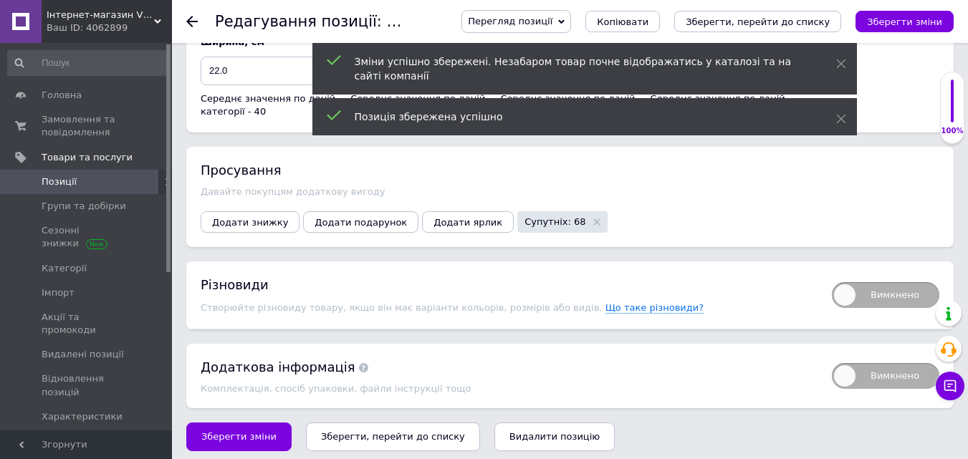
click at [249, 197] on div "Просування Давайте покупцям додаткову вигоду Додати знижку Додати подарунок Дод…" at bounding box center [570, 197] width 768 height 100
click at [254, 224] on button "Додати знижку" at bounding box center [250, 222] width 99 height 22
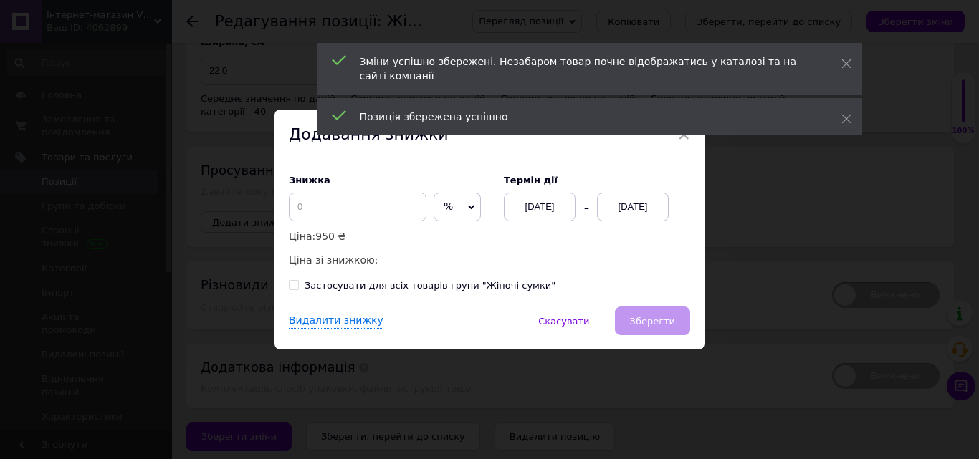
click at [254, 220] on div "× Додавання знижки Знижка % ₴ Ціна: 950 ₴ Ціна зі знижкою: Термін дії [DATE] [D…" at bounding box center [489, 229] width 979 height 459
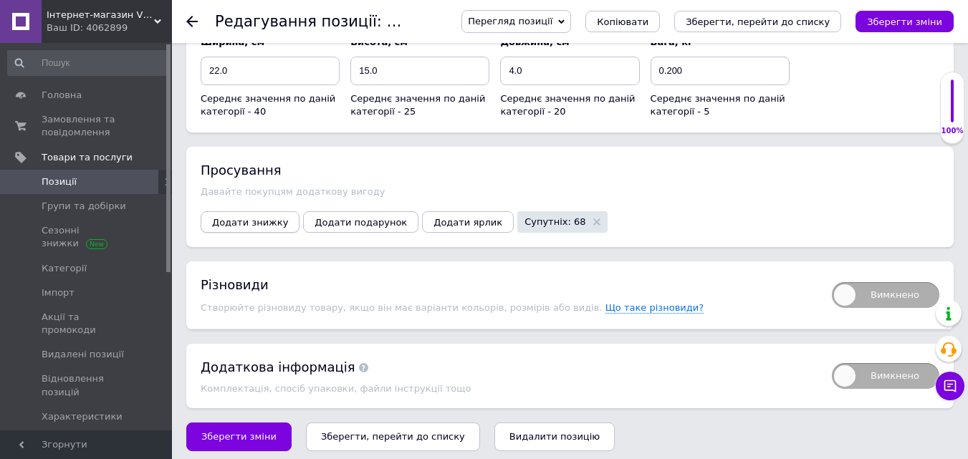
click at [261, 217] on span "Додати знижку" at bounding box center [250, 222] width 76 height 11
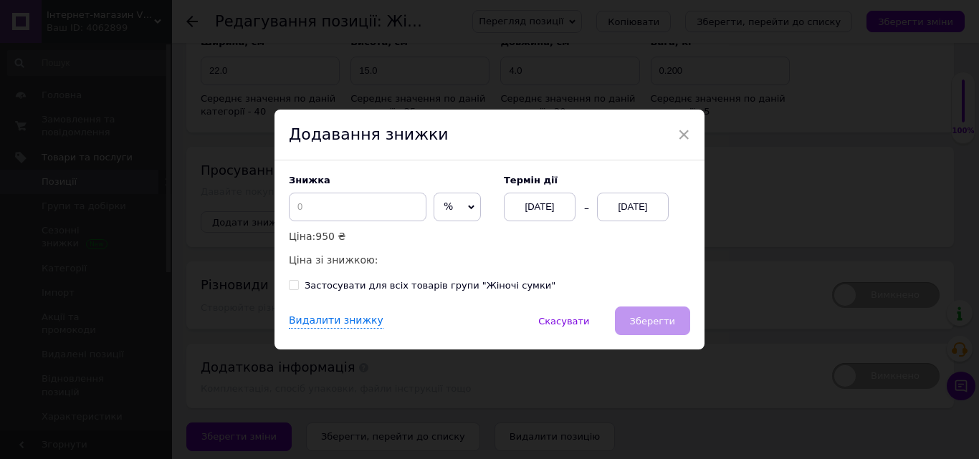
click at [637, 203] on div "[DATE]" at bounding box center [633, 207] width 72 height 29
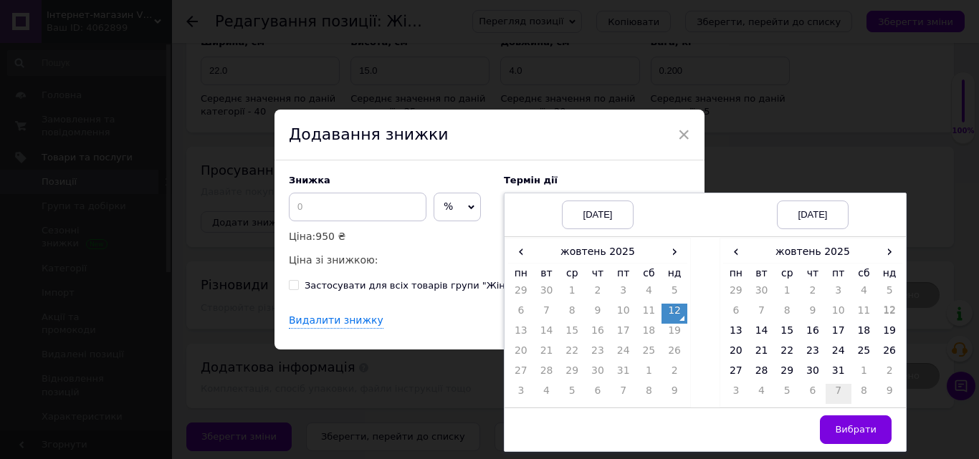
click at [834, 391] on td "7" at bounding box center [839, 394] width 26 height 20
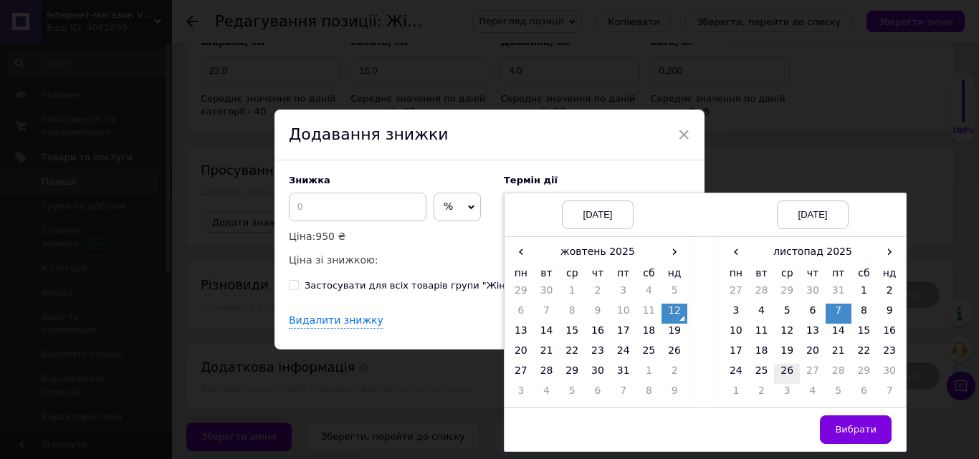
click at [786, 371] on td "26" at bounding box center [787, 374] width 26 height 20
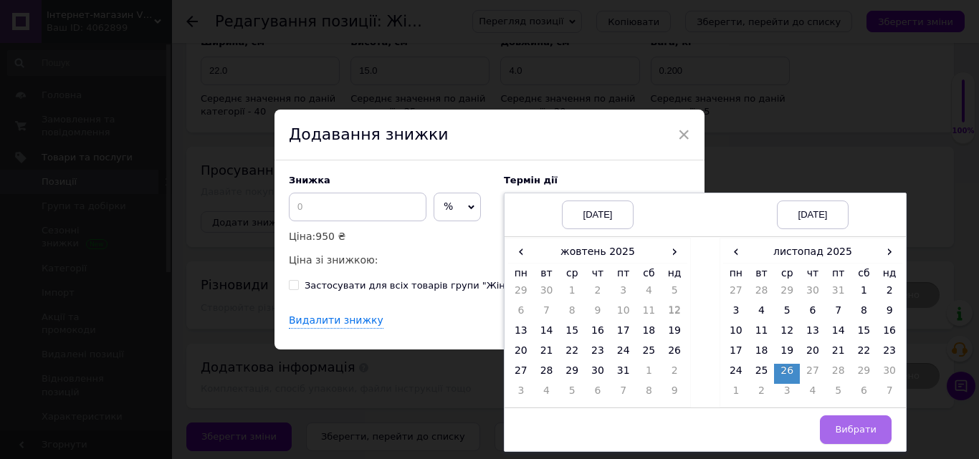
click at [854, 426] on span "Вибрати" at bounding box center [856, 429] width 42 height 11
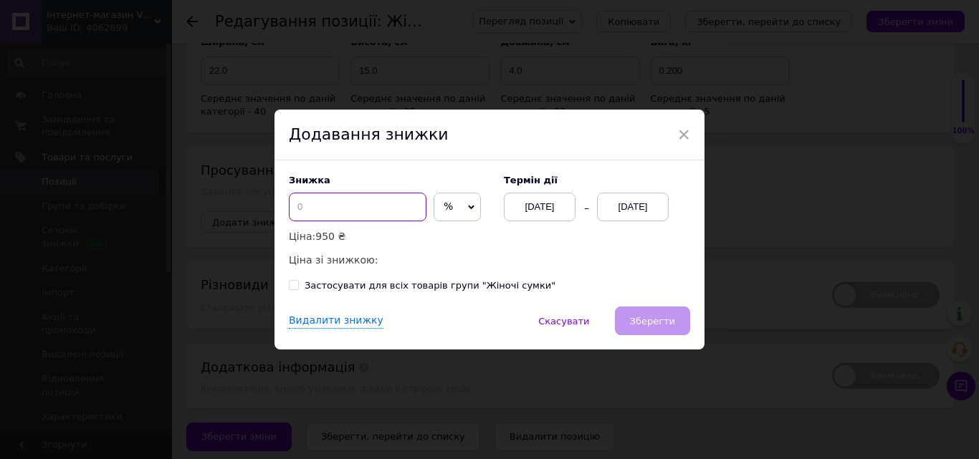
click at [358, 205] on input at bounding box center [358, 207] width 138 height 29
type input "20"
click at [663, 319] on span "Зберегти" at bounding box center [652, 321] width 45 height 11
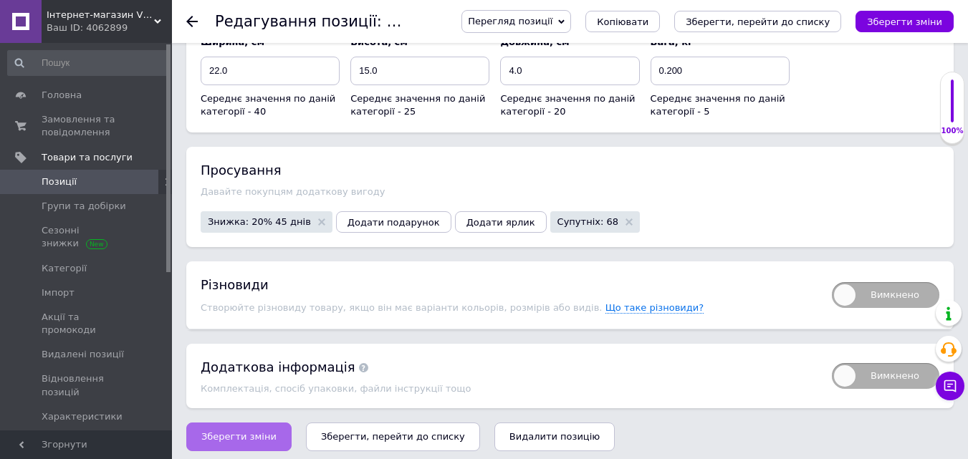
click at [242, 432] on span "Зберегти зміни" at bounding box center [238, 437] width 75 height 11
click at [82, 174] on link "Позиції" at bounding box center [88, 182] width 176 height 24
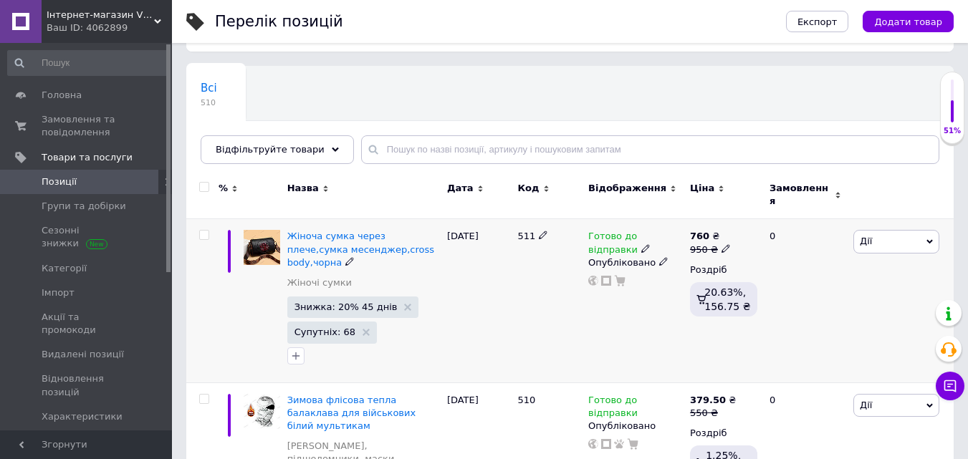
scroll to position [143, 0]
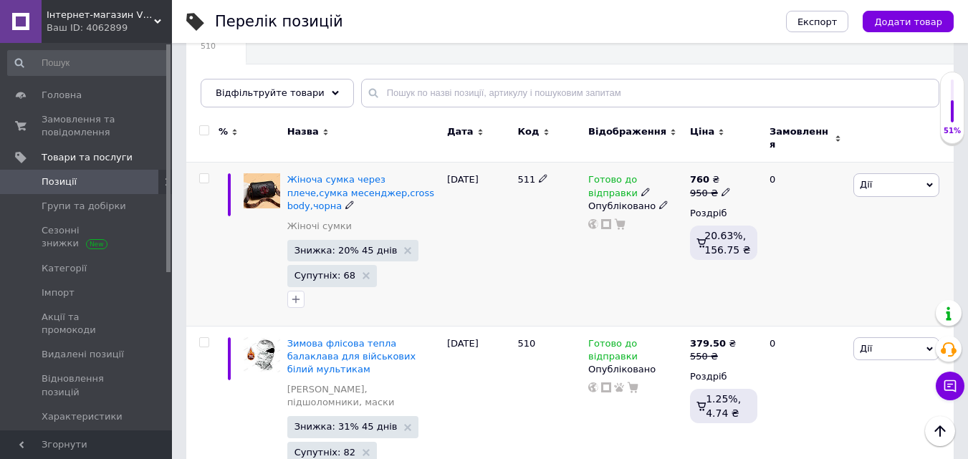
click at [722, 188] on icon at bounding box center [726, 192] width 9 height 9
type input "980"
click at [642, 262] on div "Готово до відправки Опубліковано" at bounding box center [636, 244] width 102 height 163
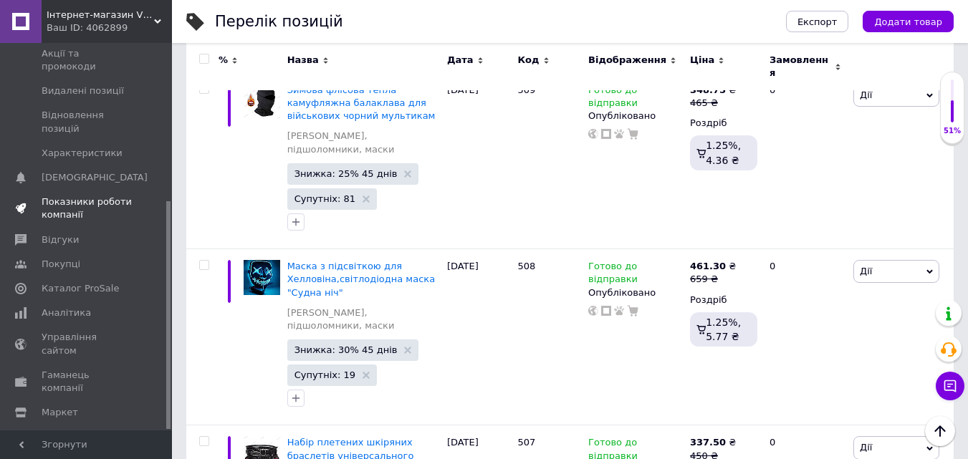
scroll to position [268, 0]
click at [86, 278] on span "Каталог ProSale" at bounding box center [80, 284] width 77 height 13
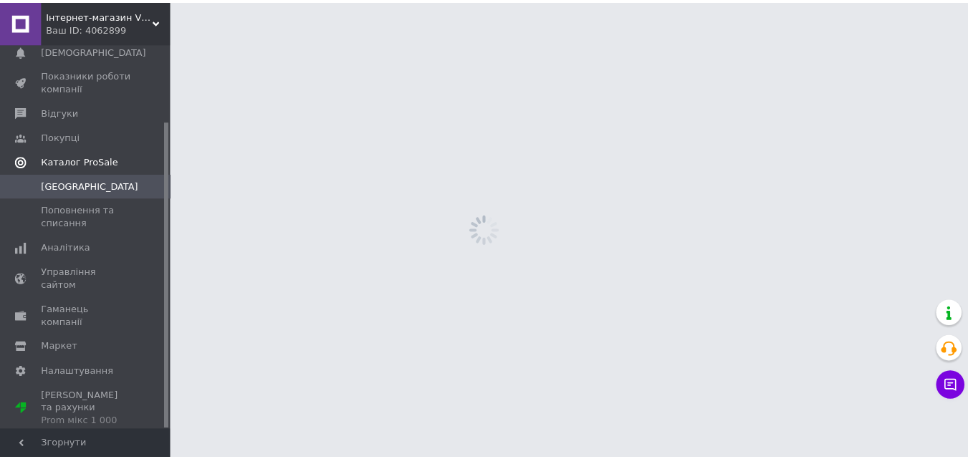
scroll to position [97, 0]
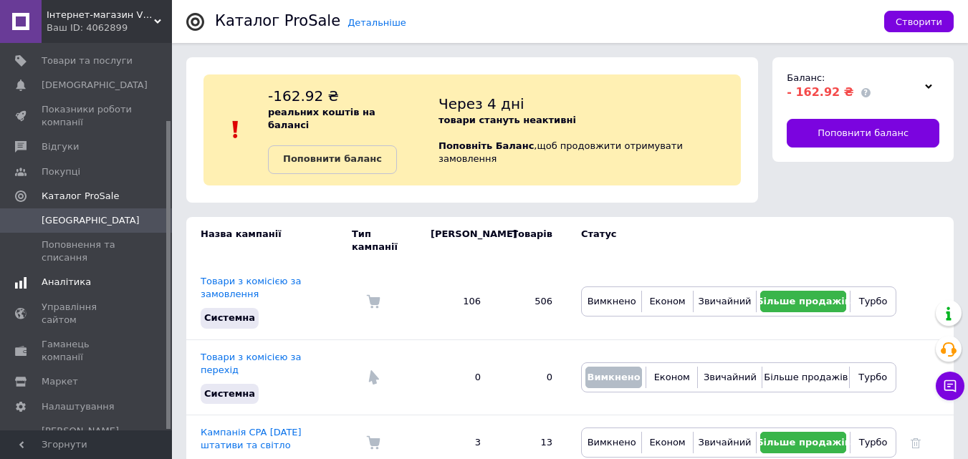
click at [80, 280] on span "Аналітика" at bounding box center [66, 282] width 49 height 13
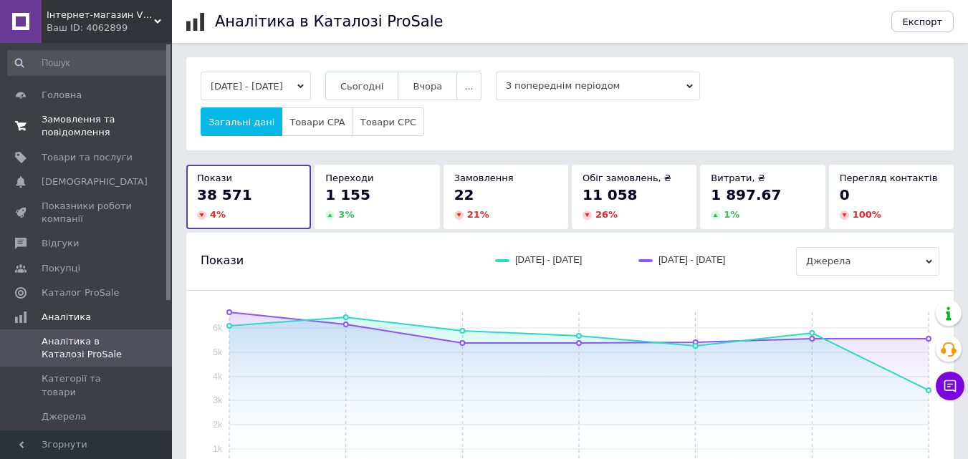
click at [86, 120] on span "Замовлення та повідомлення" at bounding box center [87, 126] width 91 height 26
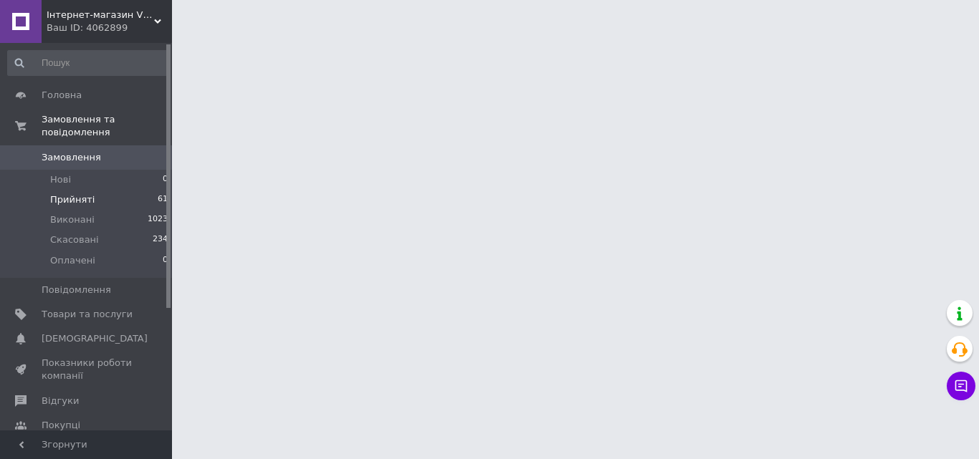
click at [143, 190] on li "Прийняті 61" at bounding box center [88, 200] width 176 height 20
click at [114, 333] on span "[DEMOGRAPHIC_DATA]" at bounding box center [87, 339] width 91 height 13
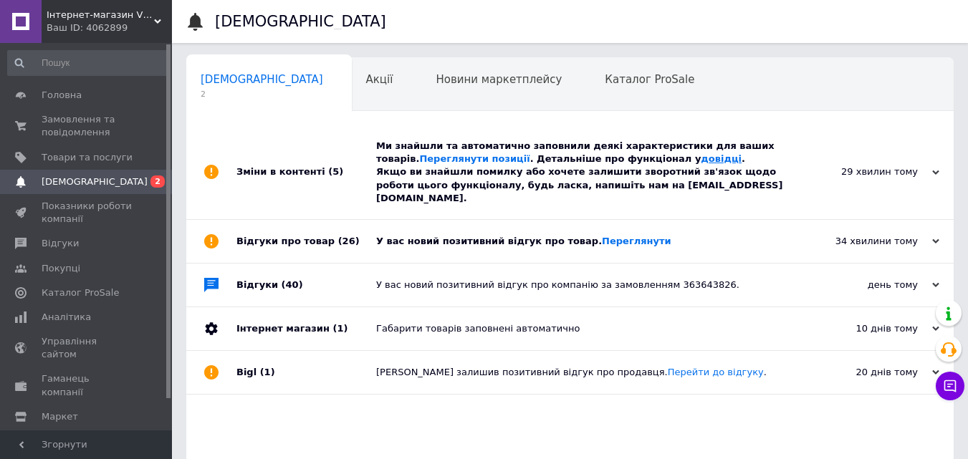
click at [701, 160] on link "довідці" at bounding box center [721, 158] width 41 height 11
